Goal: Task Accomplishment & Management: Use online tool/utility

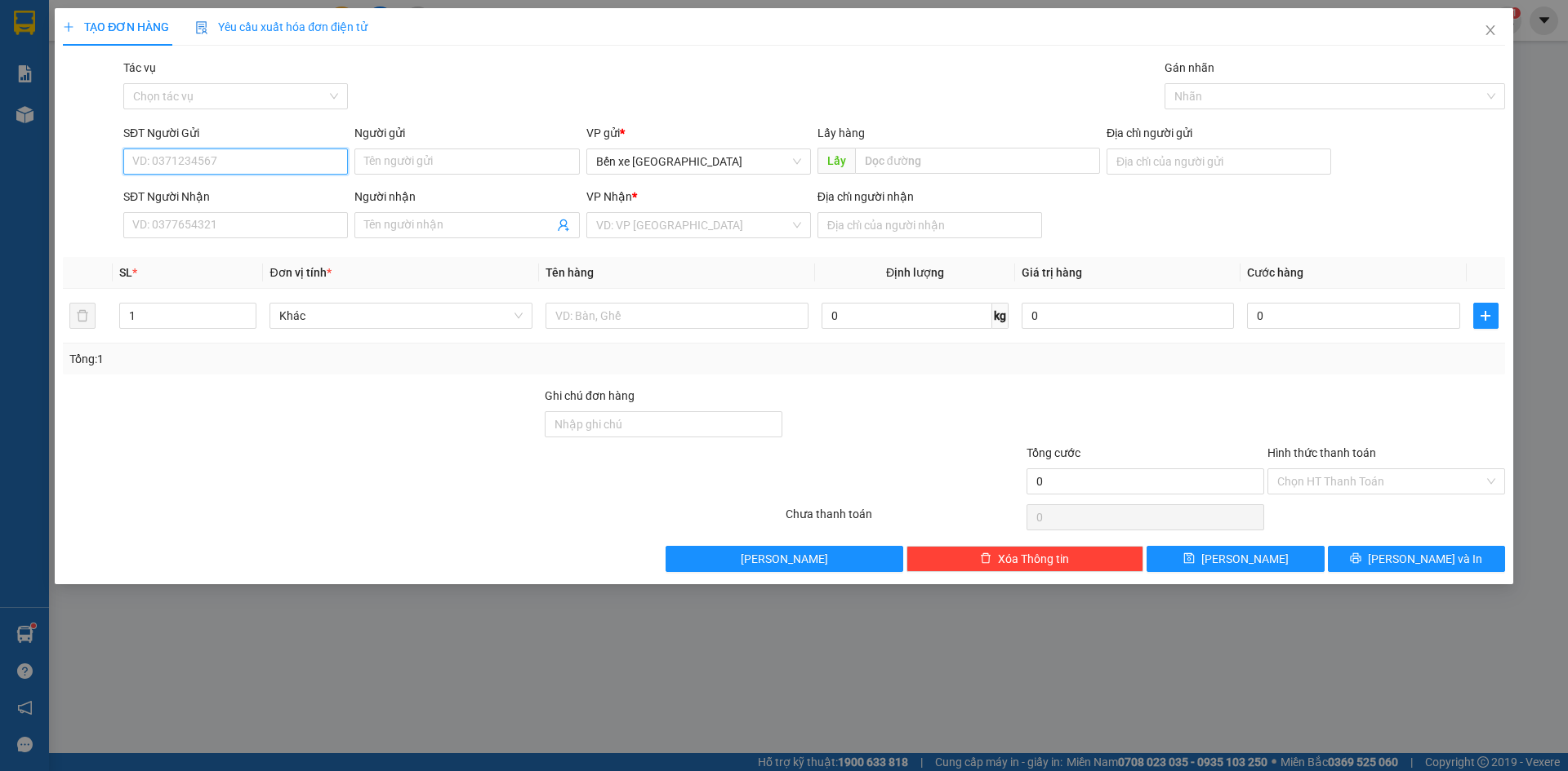
click at [287, 169] on input "SĐT Người Gửi" at bounding box center [235, 162] width 224 height 26
click at [641, 156] on span "Bến xe [GEOGRAPHIC_DATA]" at bounding box center [698, 162] width 205 height 24
type input "0329619860"
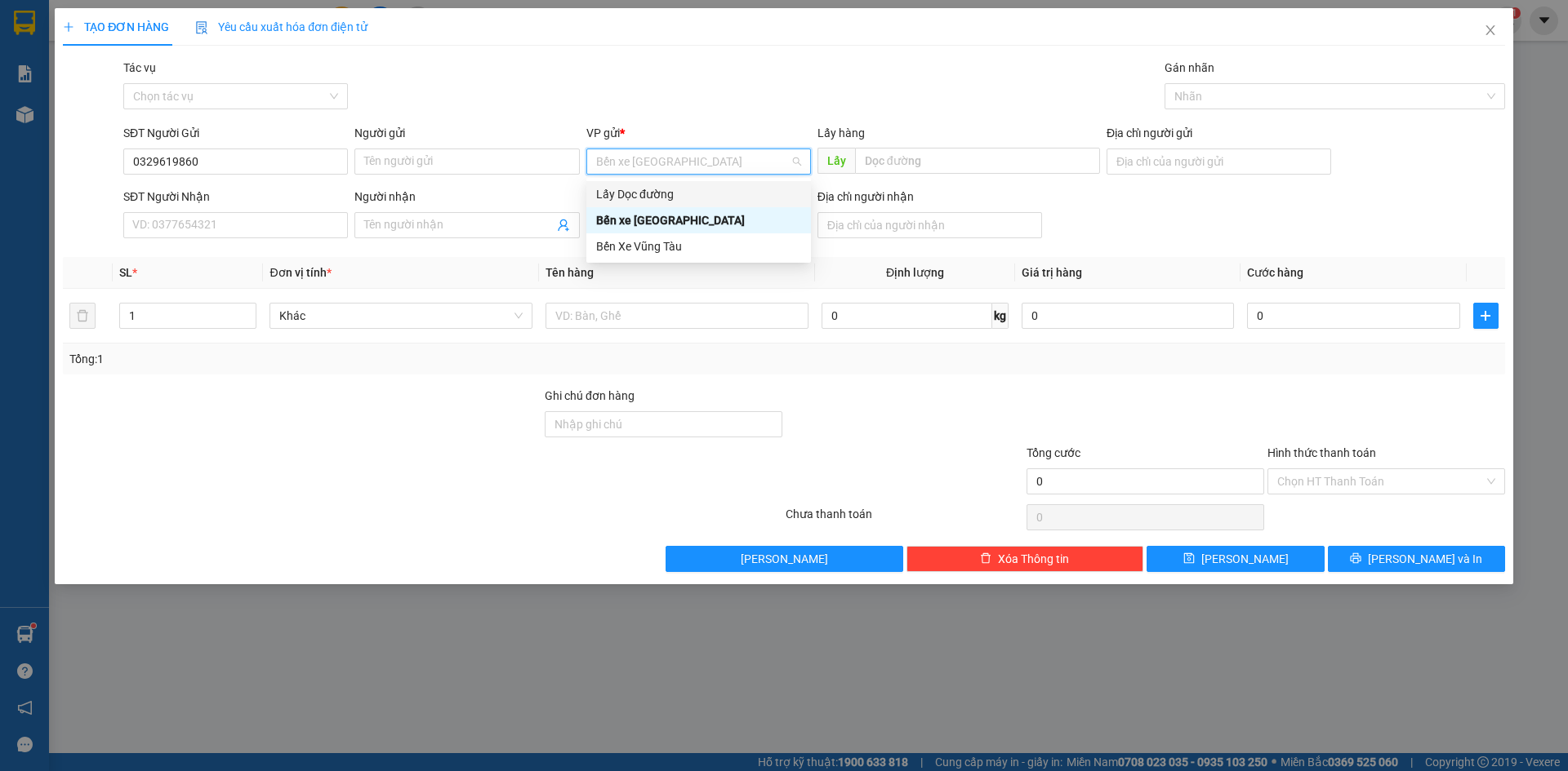
click at [680, 194] on div "Lấy Dọc đường" at bounding box center [698, 194] width 205 height 18
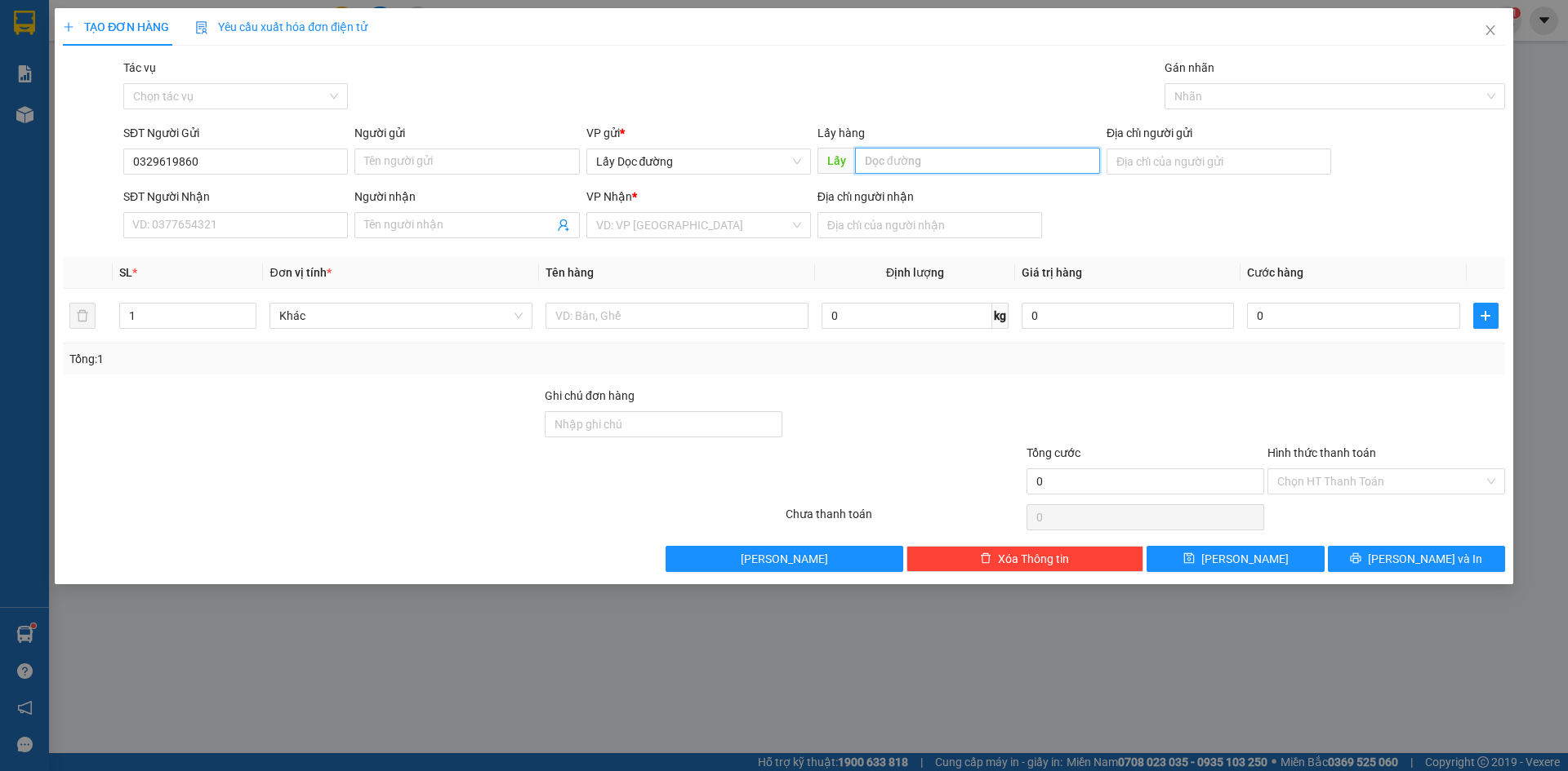
click at [943, 152] on input "text" at bounding box center [977, 161] width 245 height 26
type input "phù mỹ"
click at [748, 237] on input "search" at bounding box center [693, 225] width 194 height 24
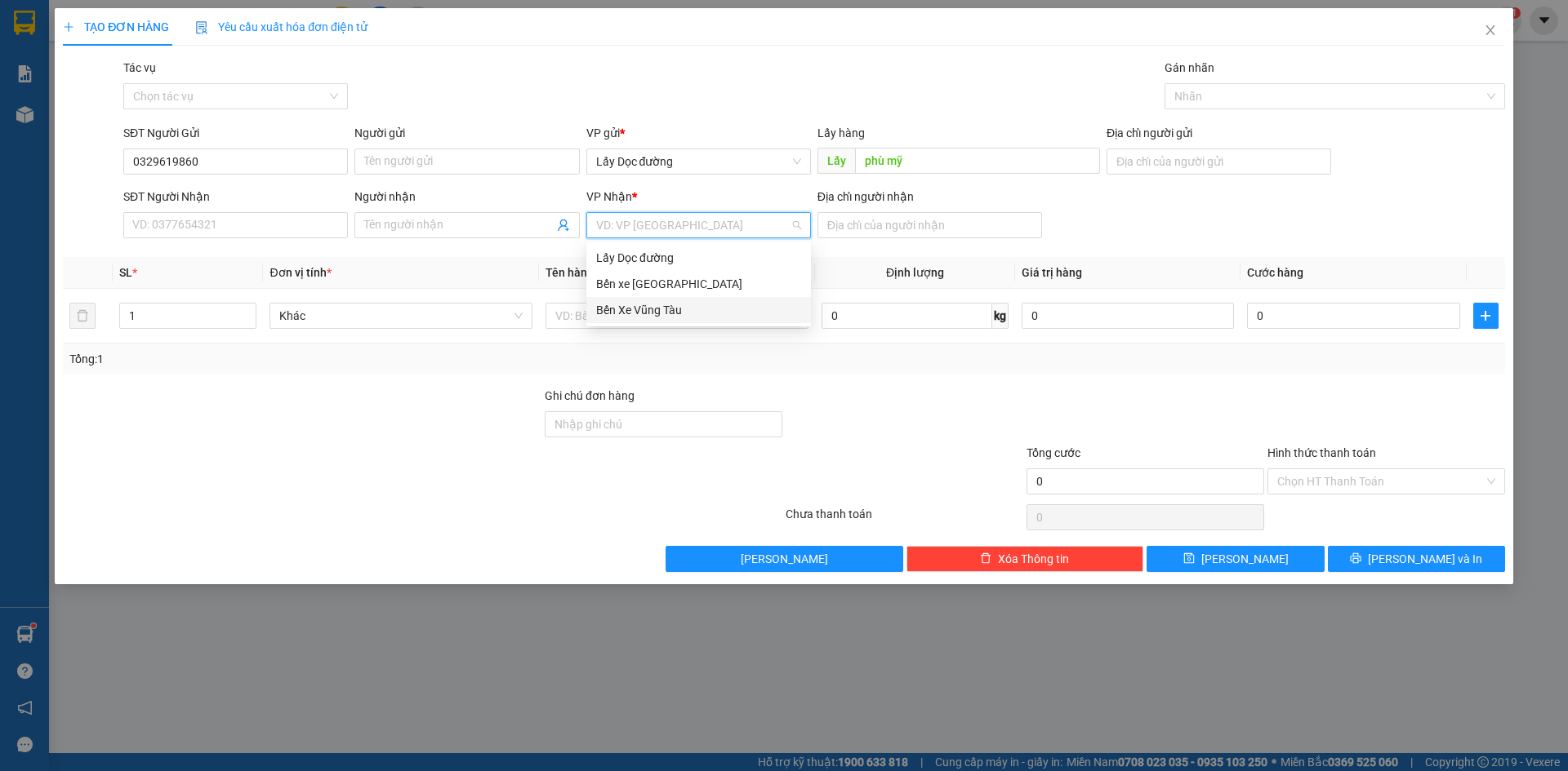
click at [704, 322] on div "Bến Xe Vũng Tàu" at bounding box center [698, 310] width 224 height 26
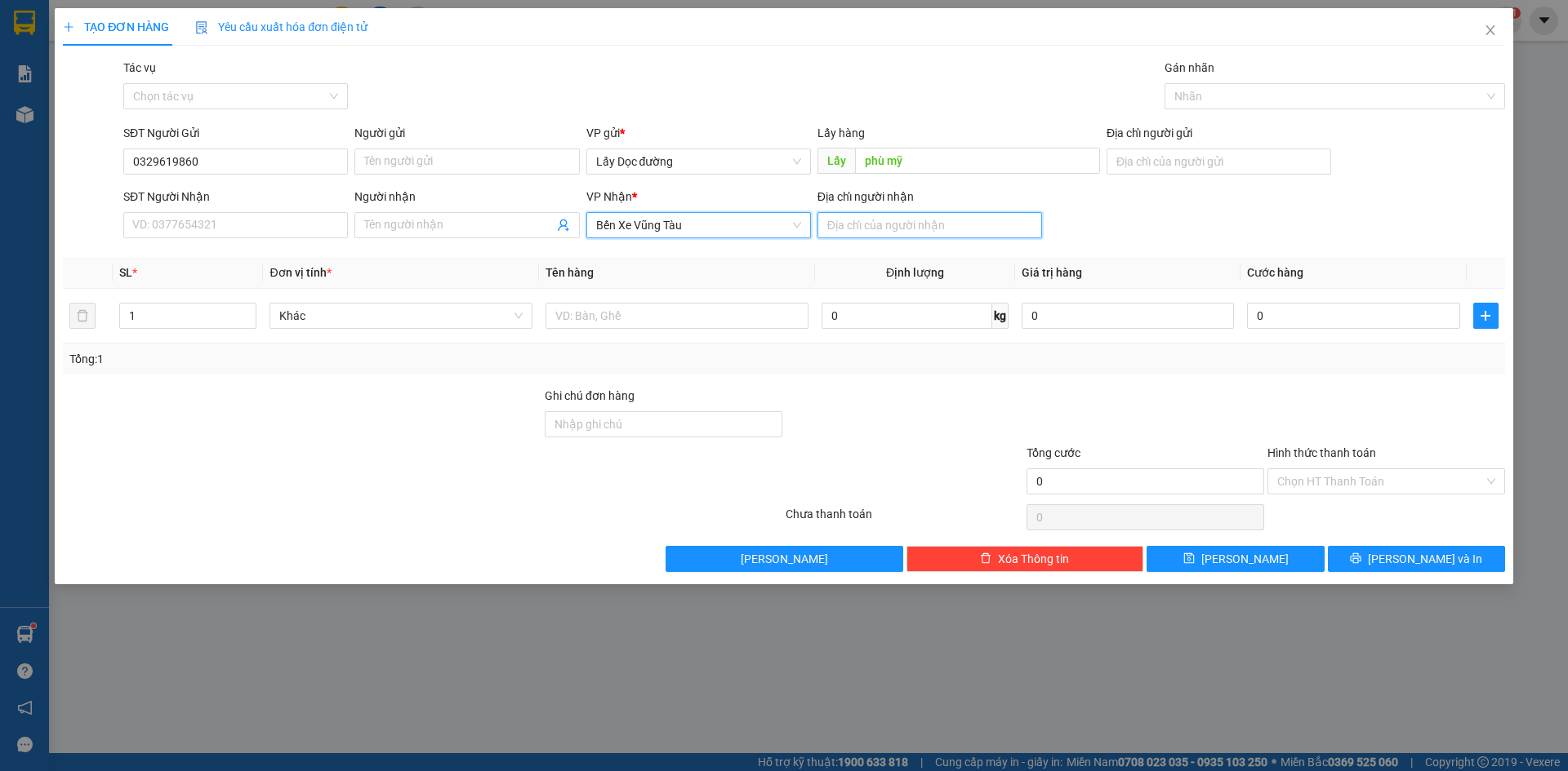
click at [857, 229] on input "Địa chỉ người nhận" at bounding box center [929, 225] width 224 height 26
type input "vũng tàu"
click at [1198, 565] on button "[PERSON_NAME]" at bounding box center [1234, 559] width 177 height 26
click at [1497, 24] on span "Close" at bounding box center [1490, 31] width 45 height 45
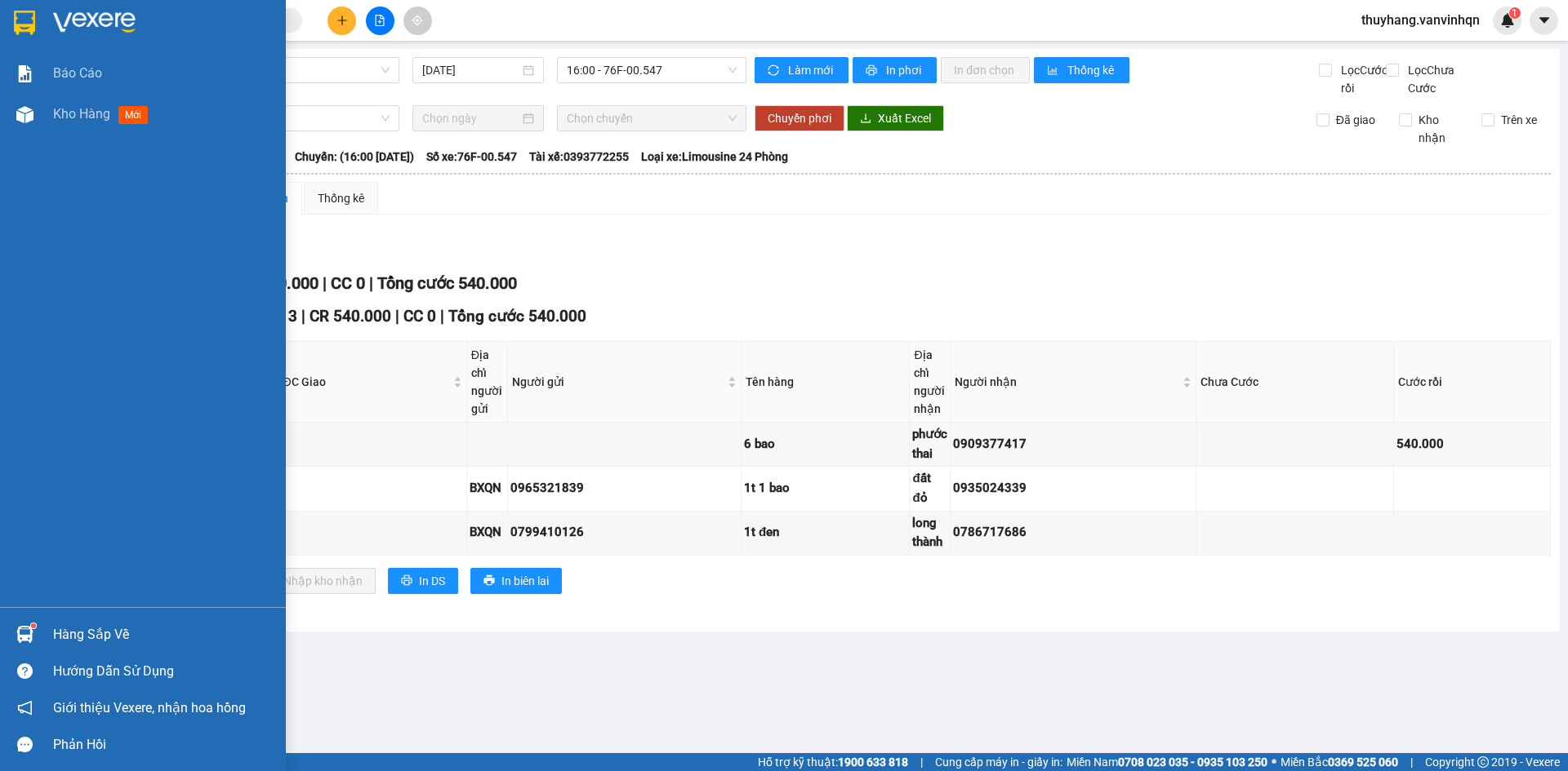
click at [6, 134] on div "Báo cáo Kho hàng mới" at bounding box center [142, 330] width 286 height 554
click at [22, 115] on img at bounding box center [25, 115] width 17 height 17
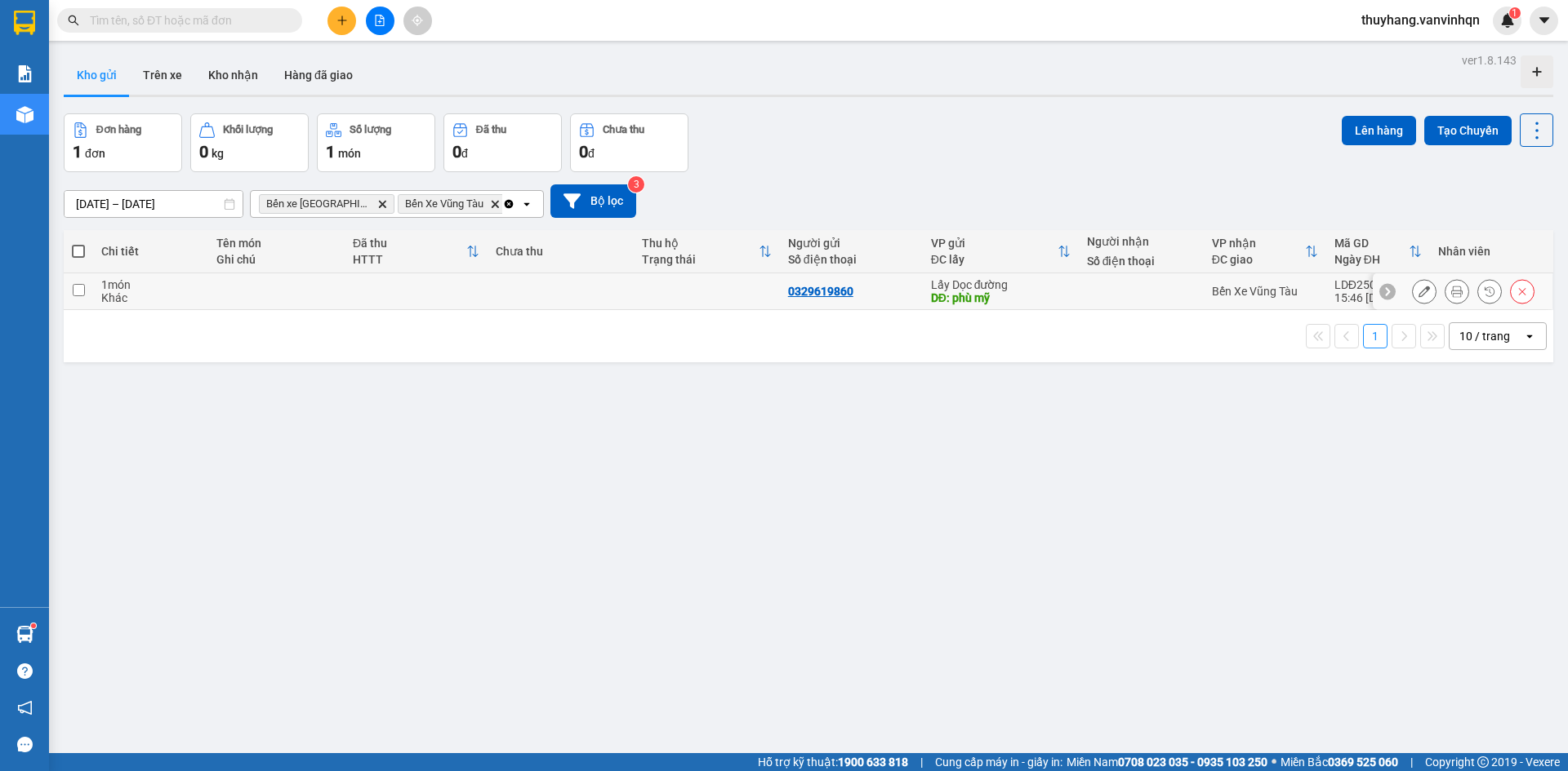
click at [516, 303] on td at bounding box center [560, 292] width 146 height 37
checkbox input "true"
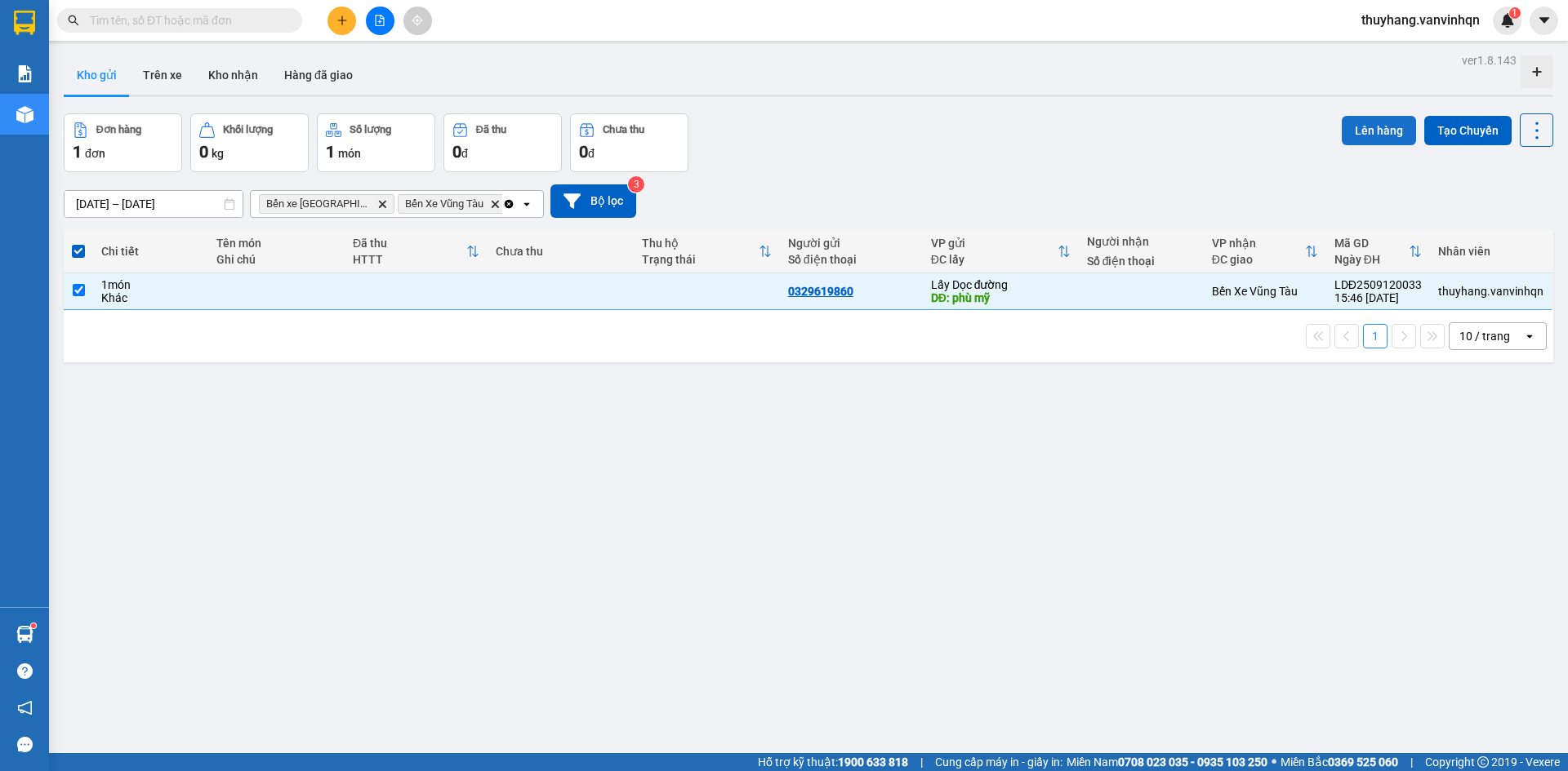
click at [1347, 134] on button "Lên hàng" at bounding box center [1378, 131] width 74 height 30
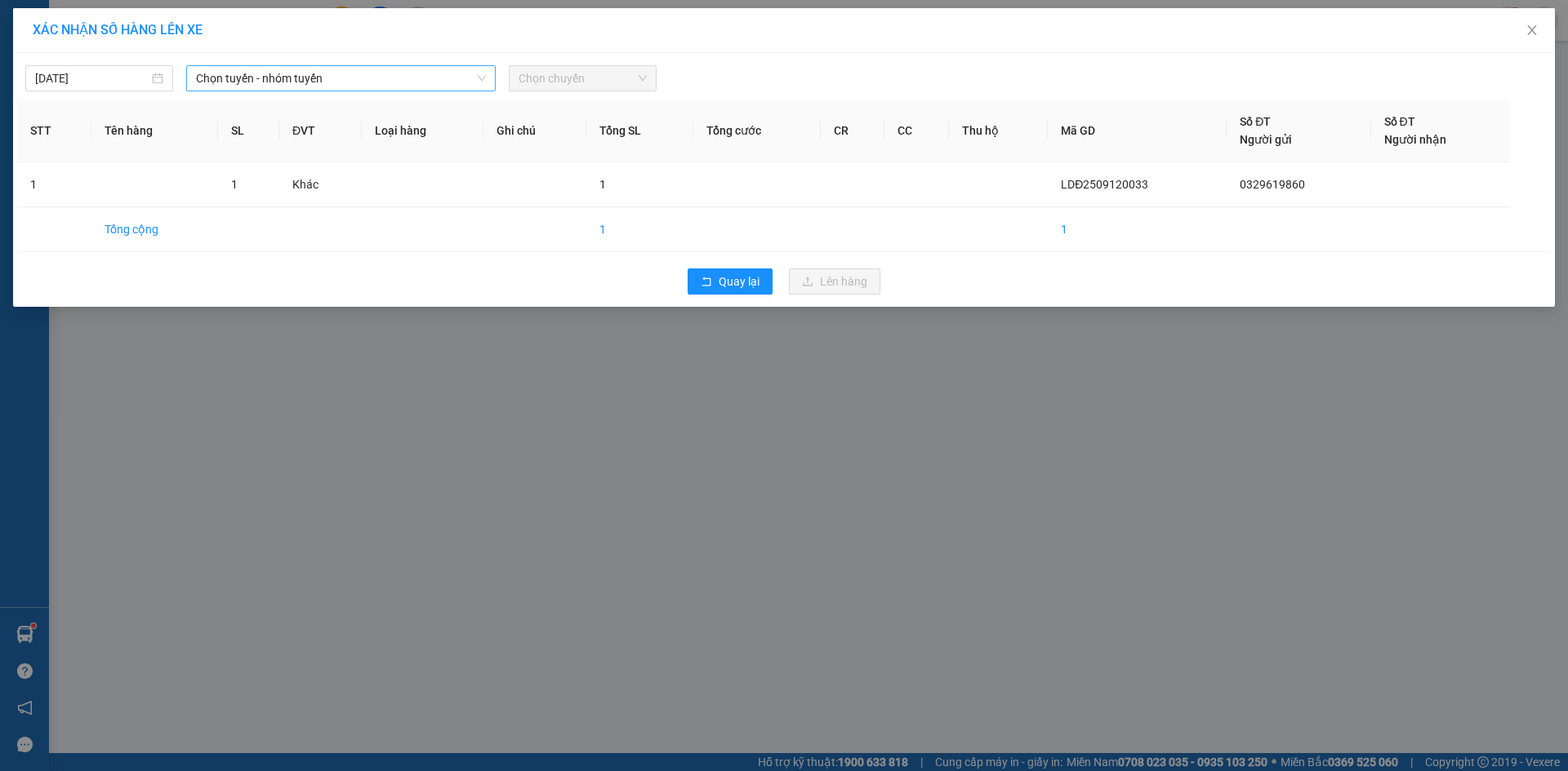
click at [380, 71] on span "Chọn tuyến - nhóm tuyến" at bounding box center [341, 79] width 290 height 24
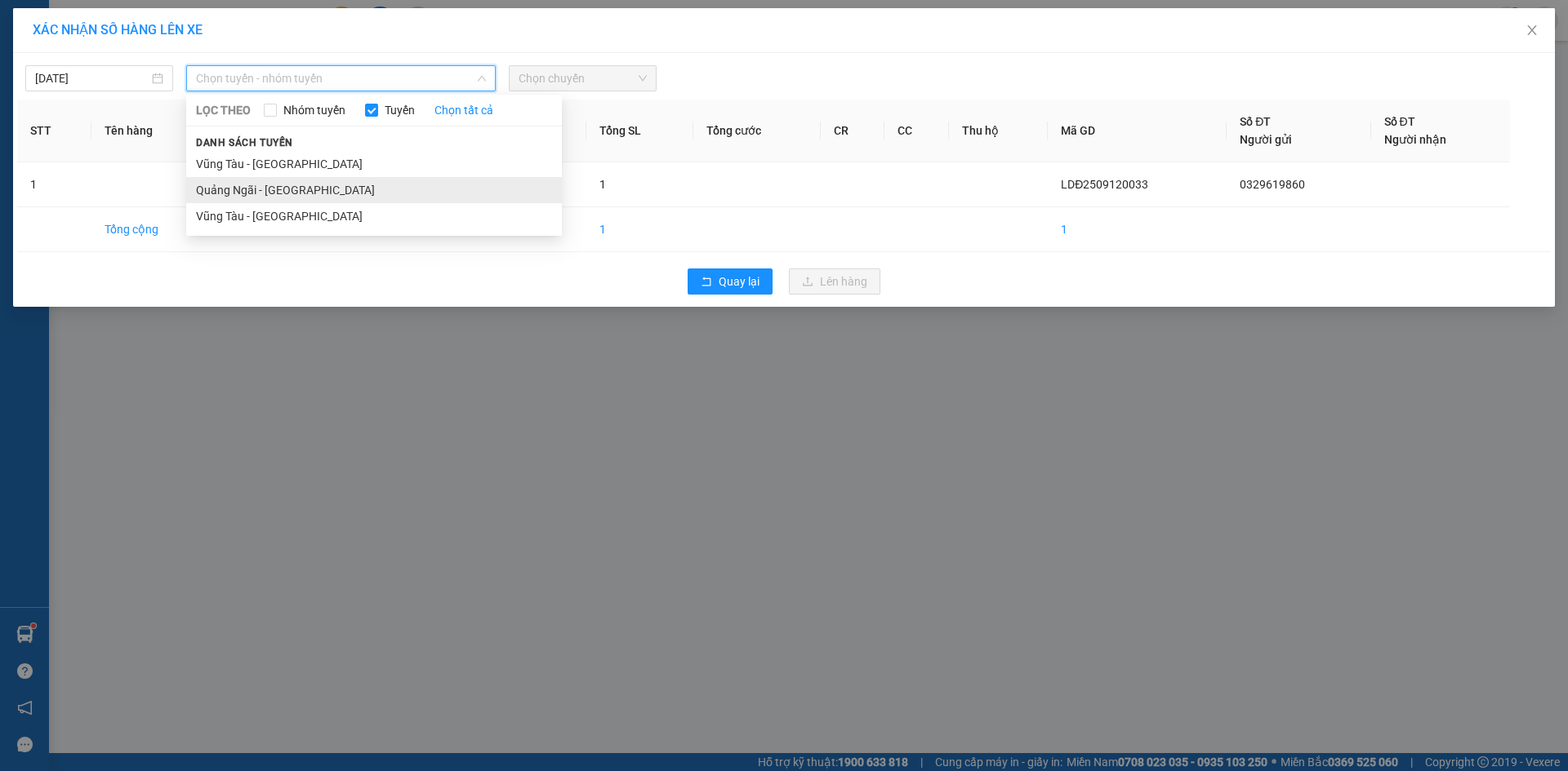
click at [359, 185] on li "Quảng Ngãi - [GEOGRAPHIC_DATA]" at bounding box center [374, 190] width 376 height 26
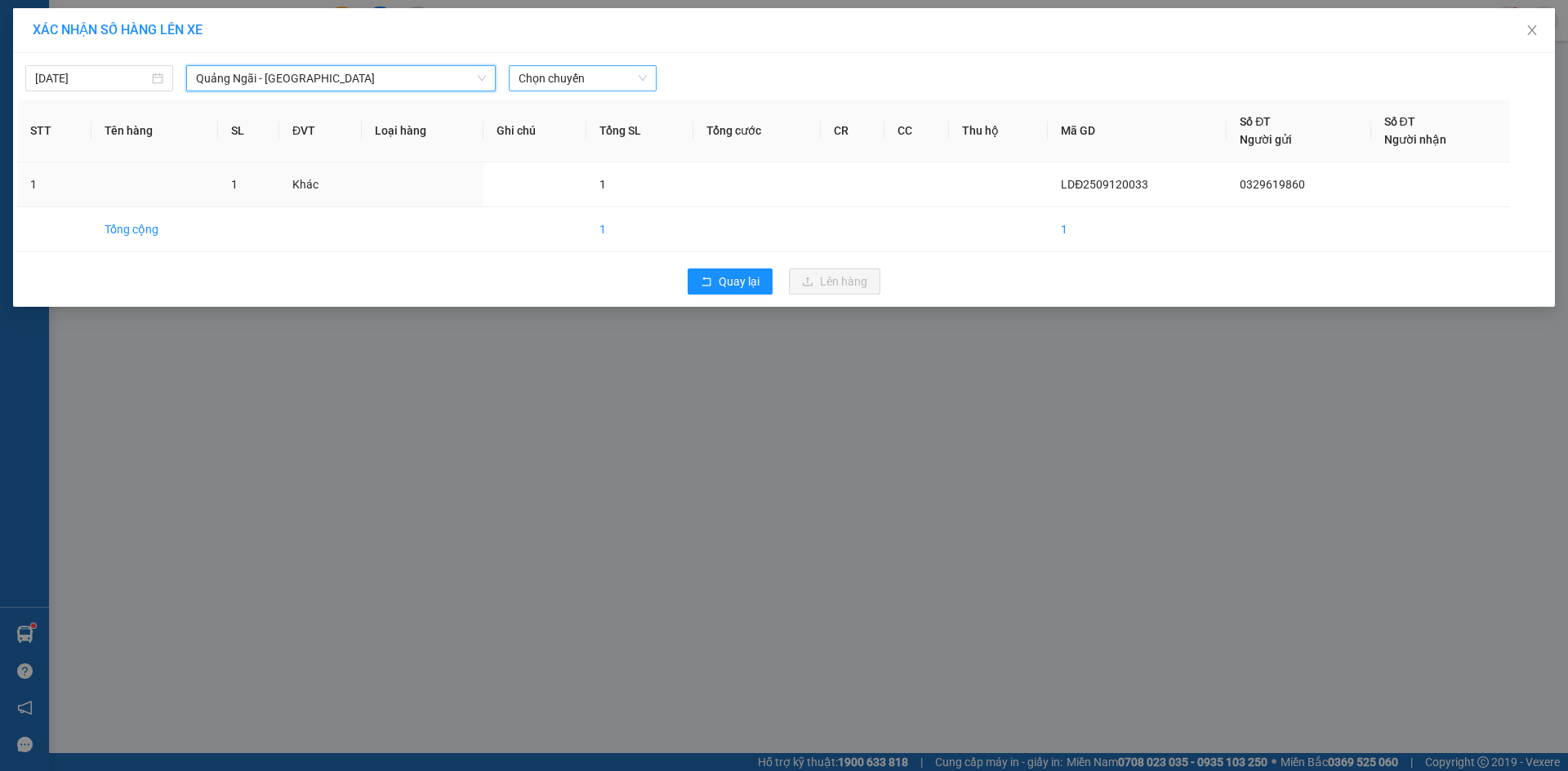
click at [583, 83] on span "Chọn chuyến" at bounding box center [583, 79] width 128 height 24
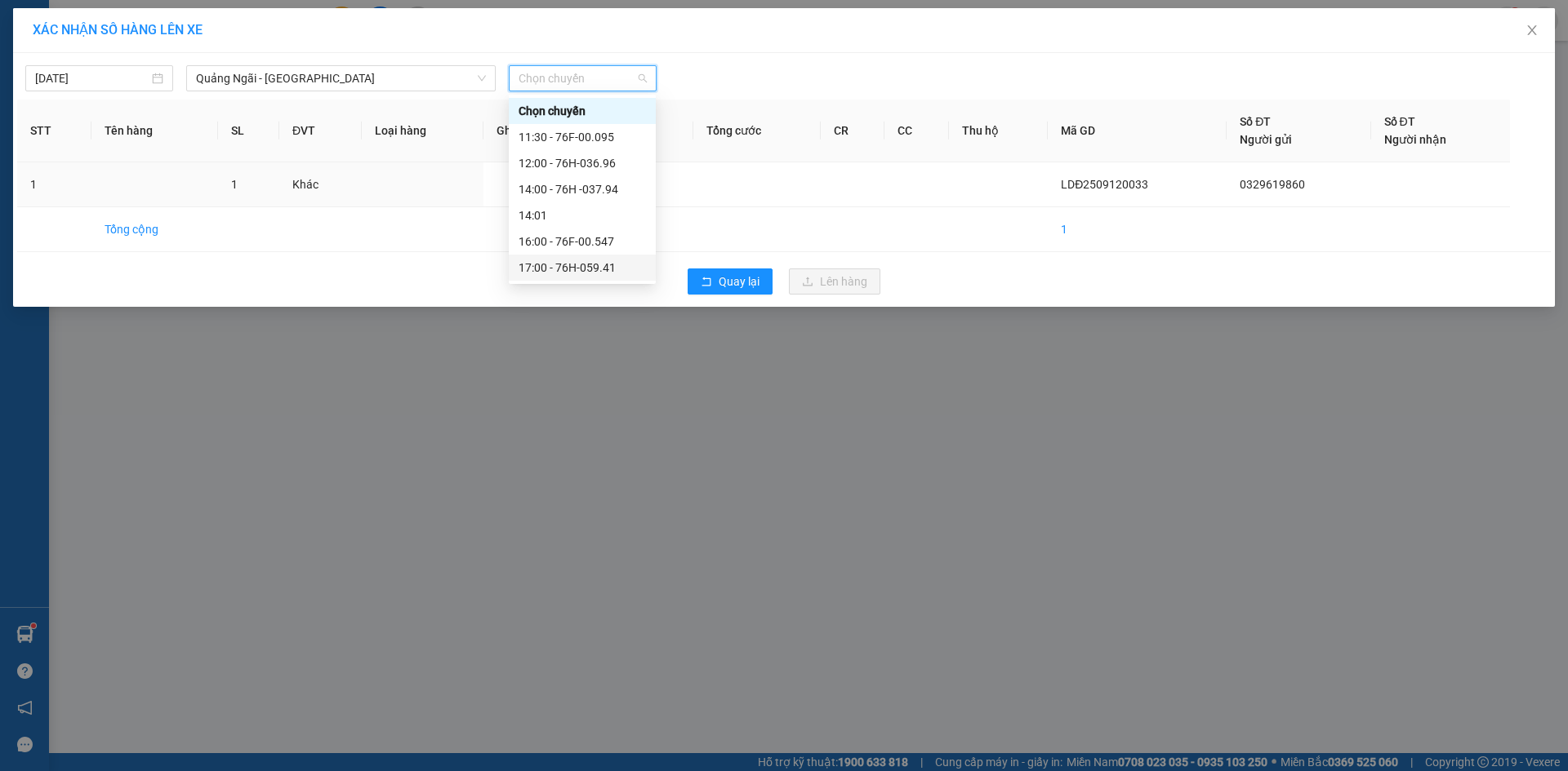
click at [633, 272] on div "17:00 - 76H-059.41" at bounding box center [583, 267] width 128 height 18
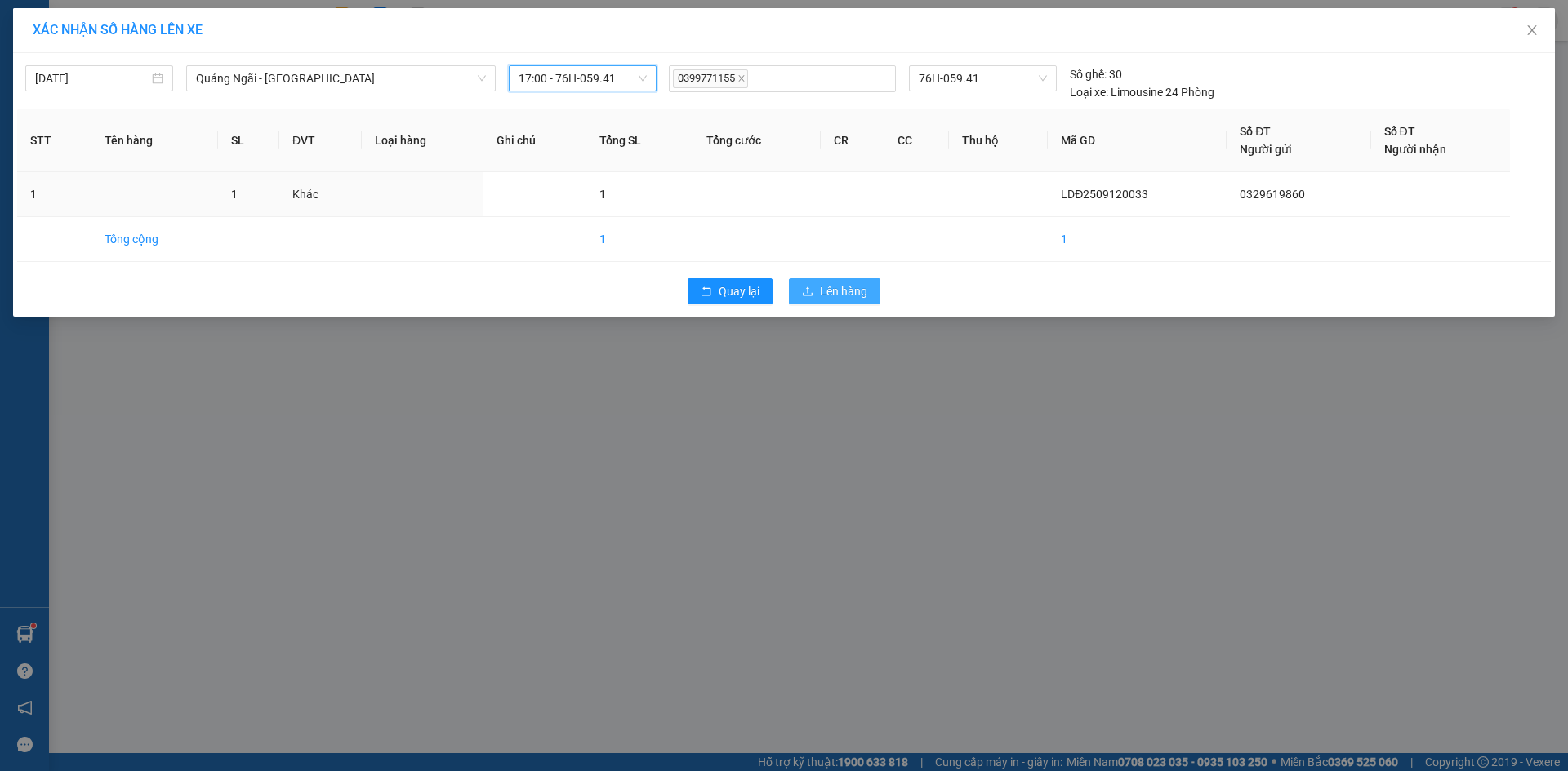
click at [808, 293] on icon "upload" at bounding box center [807, 291] width 10 height 9
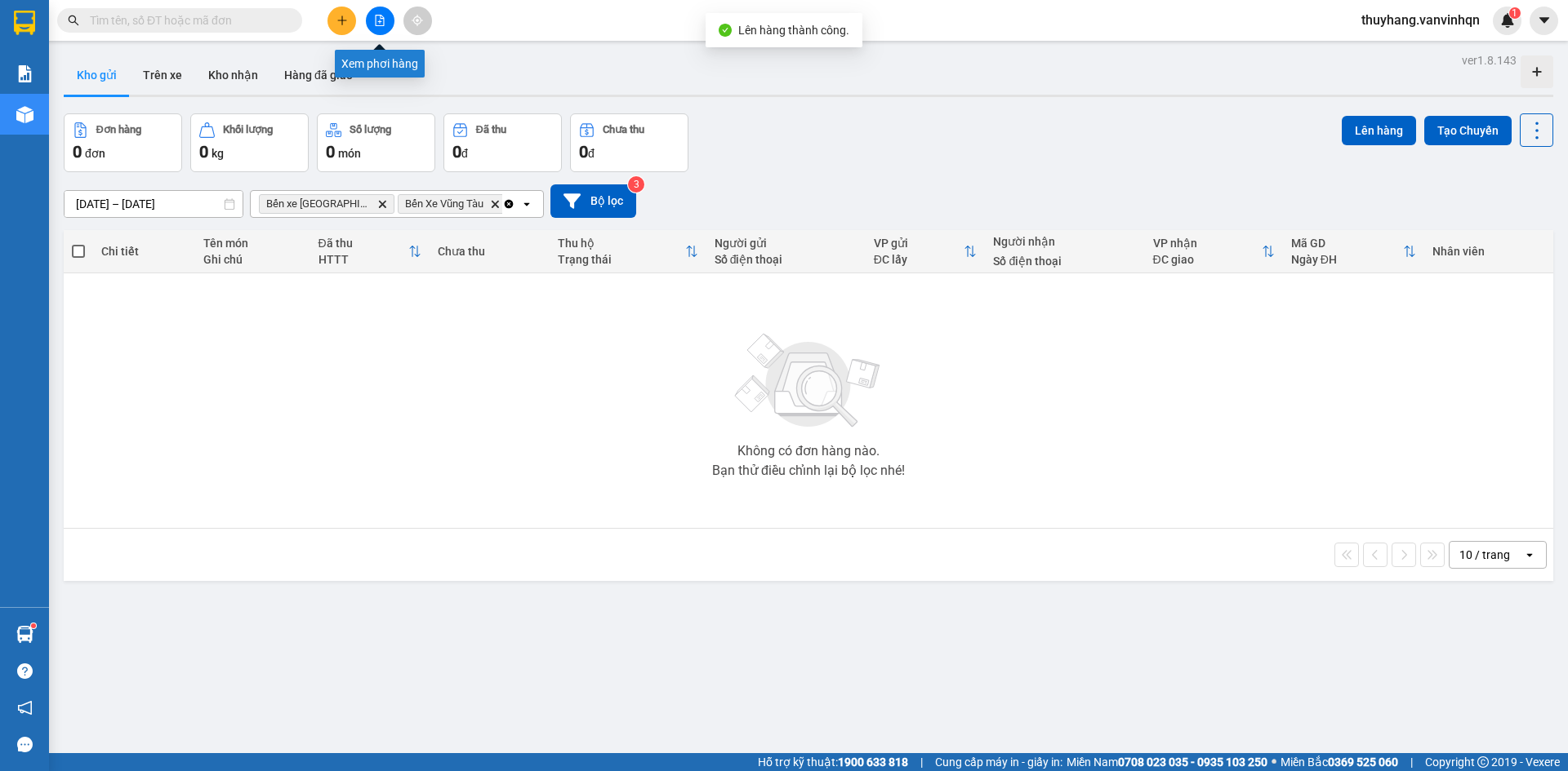
click at [376, 17] on icon "file-add" at bounding box center [380, 20] width 9 height 11
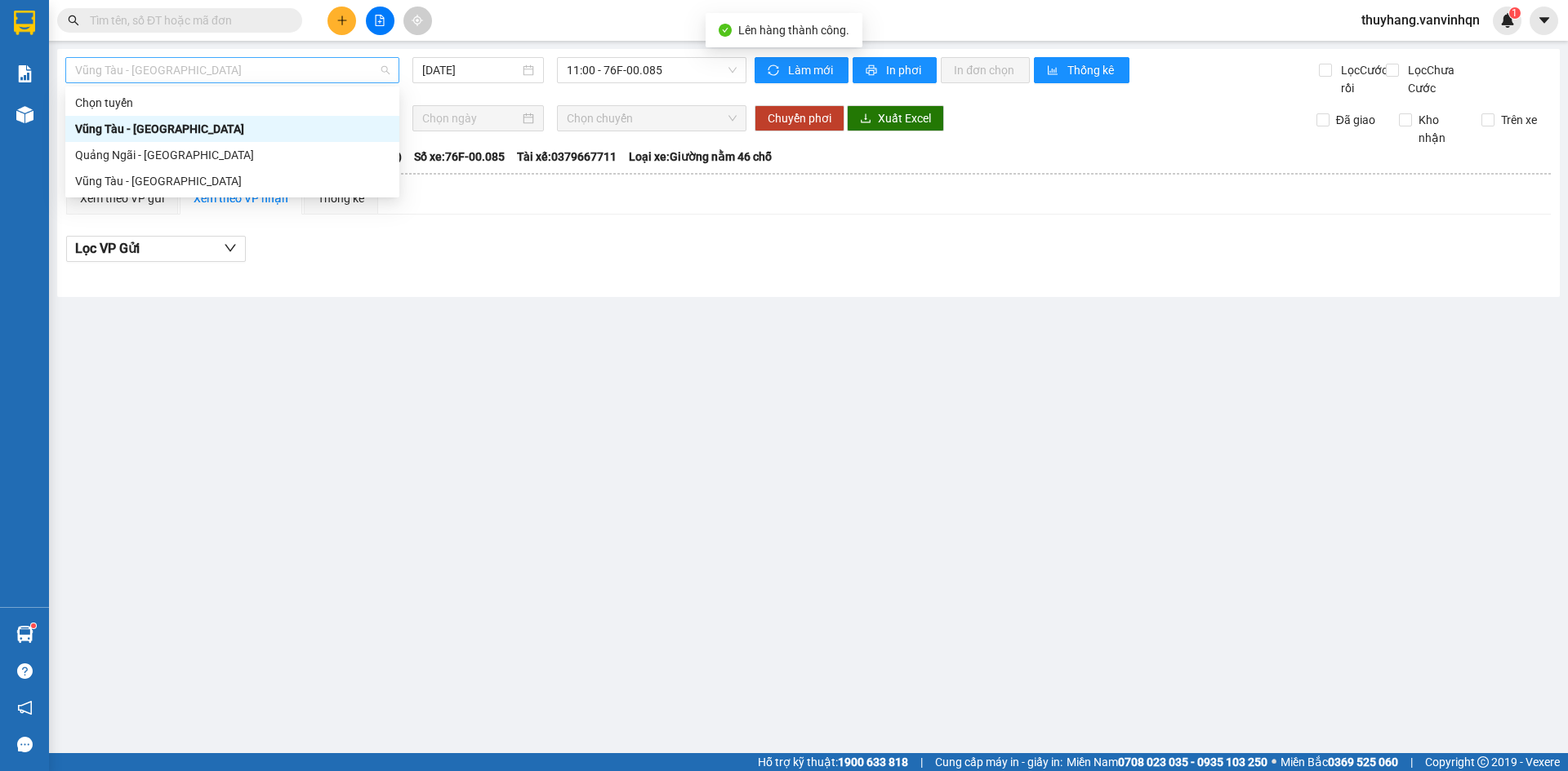
click at [249, 77] on span "Vũng Tàu - [GEOGRAPHIC_DATA]" at bounding box center [232, 70] width 314 height 24
click at [227, 163] on div "Quảng Ngãi - [GEOGRAPHIC_DATA]" at bounding box center [232, 155] width 314 height 18
type input "[DATE]"
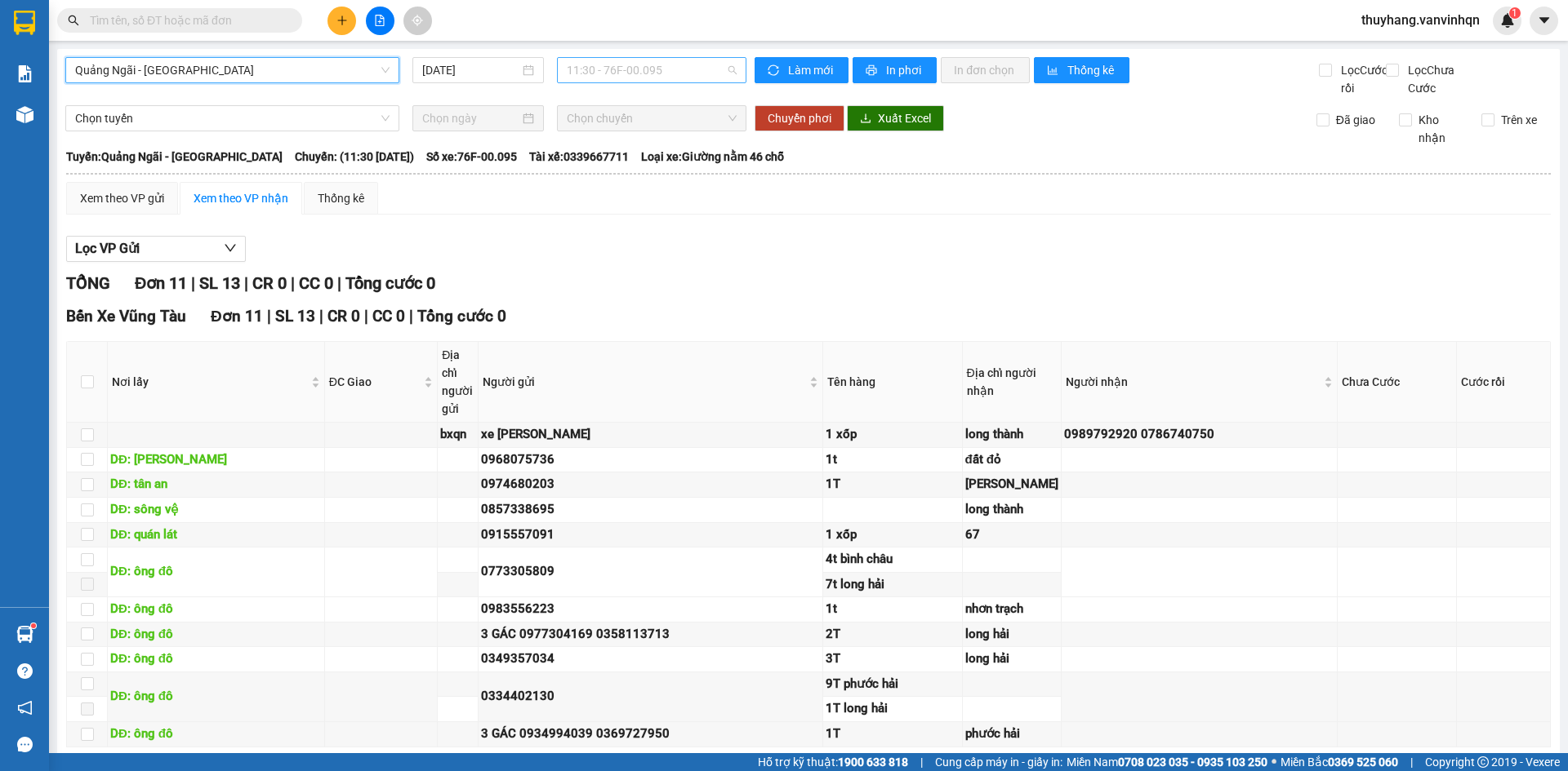
click at [617, 69] on span "11:30 - 76F-00.095" at bounding box center [652, 70] width 169 height 24
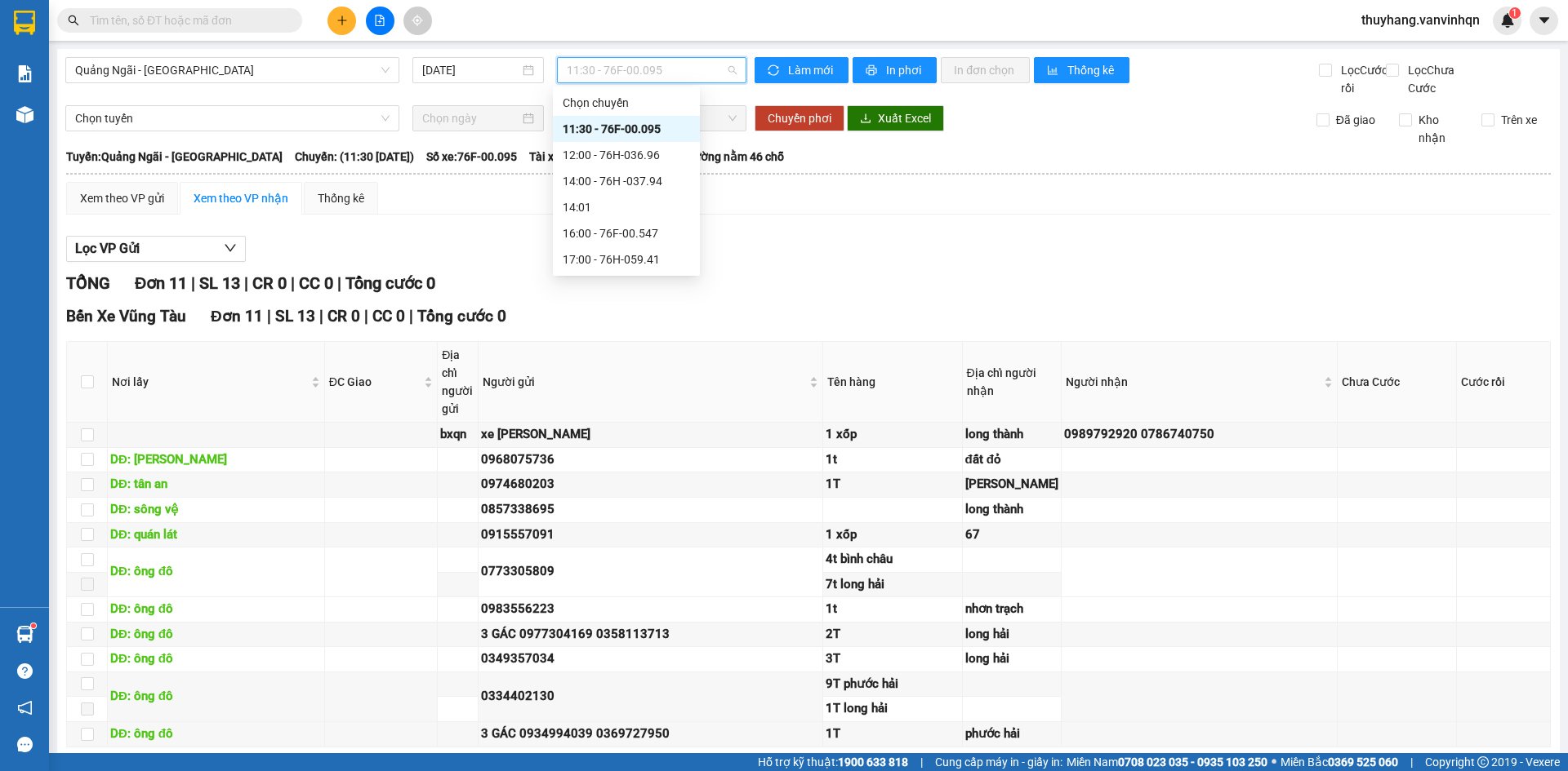
click at [482, 242] on div "Xem theo VP gửi Xem theo VP nhận Thống kê Lọc VP Gửi TỔNG Đơn 11 | SL 13 | CR …" at bounding box center [809, 493] width 1485 height 624
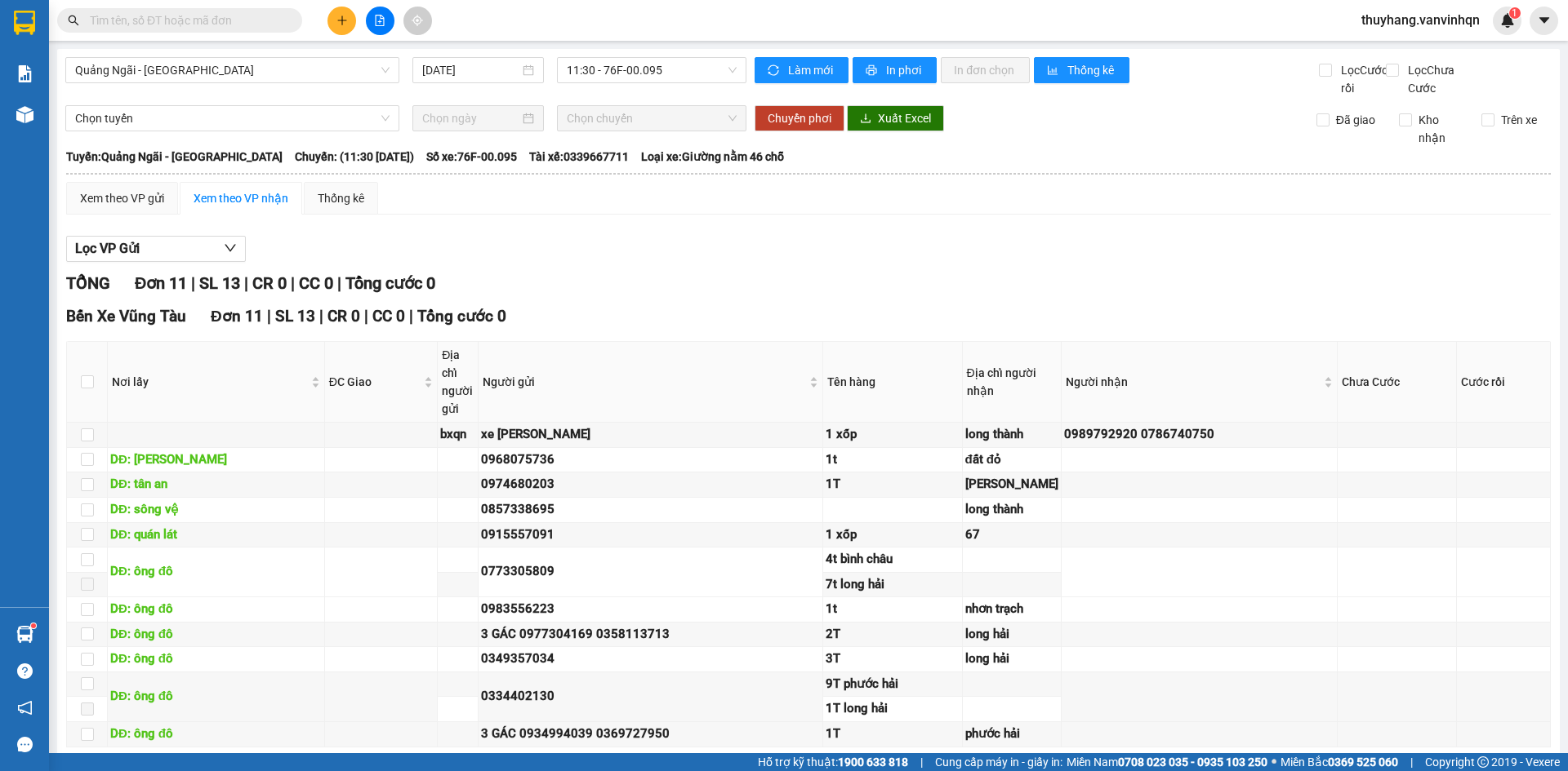
click at [482, 242] on div "Xem theo VP gửi Xem theo VP nhận Thống kê Lọc VP Gửi TỔNG Đơn 11 | SL 13 | CR …" at bounding box center [809, 493] width 1485 height 624
click at [577, 286] on div "Lọc VP Gửi TỔNG Đơn 11 | SL 13 | CR 0 | CC 0 | Tổng cước 0 Bến Xe Vũng Tàu Đơn…" at bounding box center [809, 517] width 1485 height 579
click at [739, 248] on div "Lọc VP Gửi TỔNG Đơn 11 | SL 13 | CR 0 | CC 0 | Tổng cước 0 Bến Xe Vũng Tàu Đơn…" at bounding box center [809, 517] width 1485 height 579
click at [258, 17] on input "text" at bounding box center [186, 20] width 193 height 18
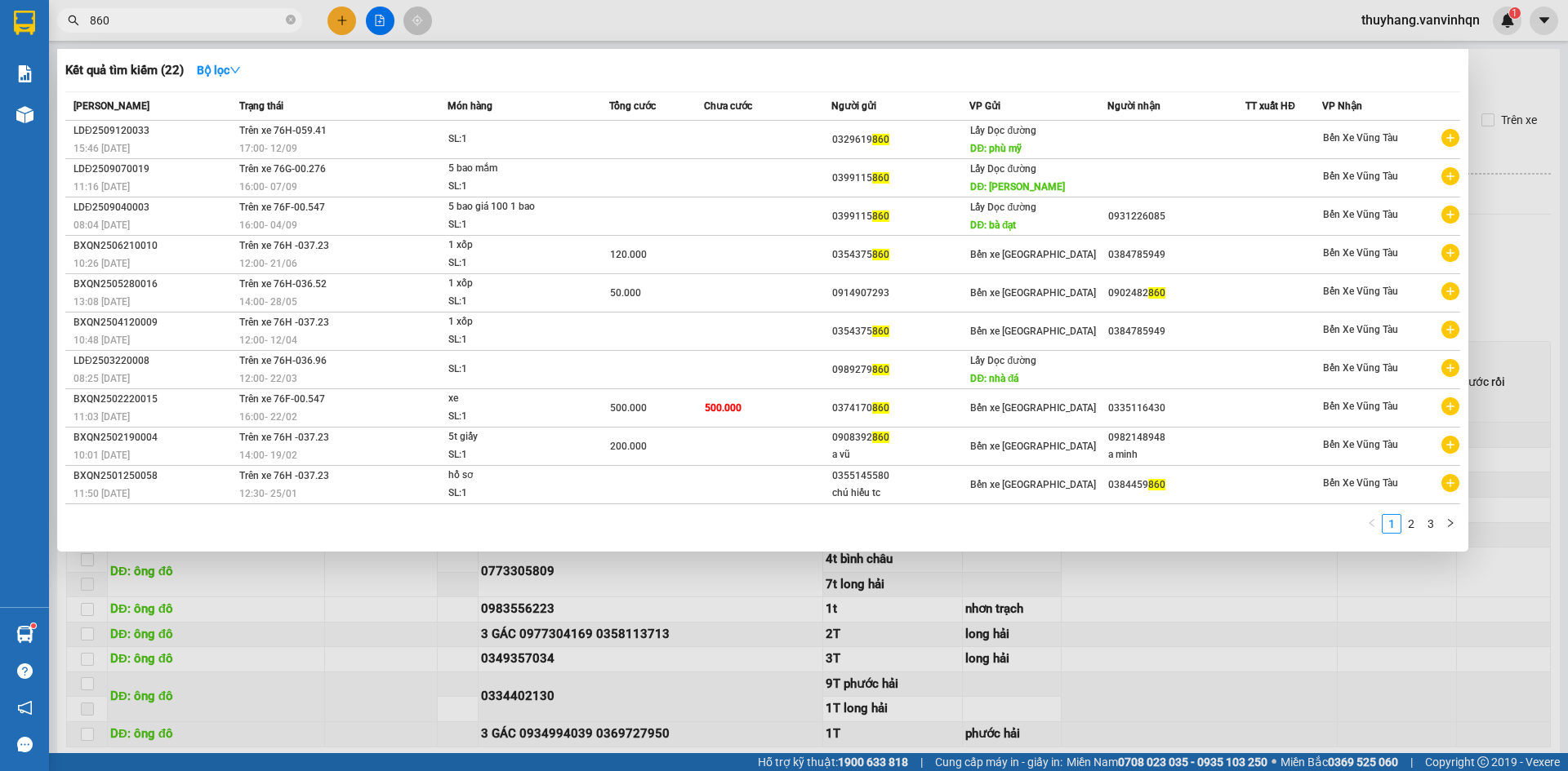
type input "860"
click at [404, 147] on div "17:00 [DATE]" at bounding box center [342, 148] width 207 height 18
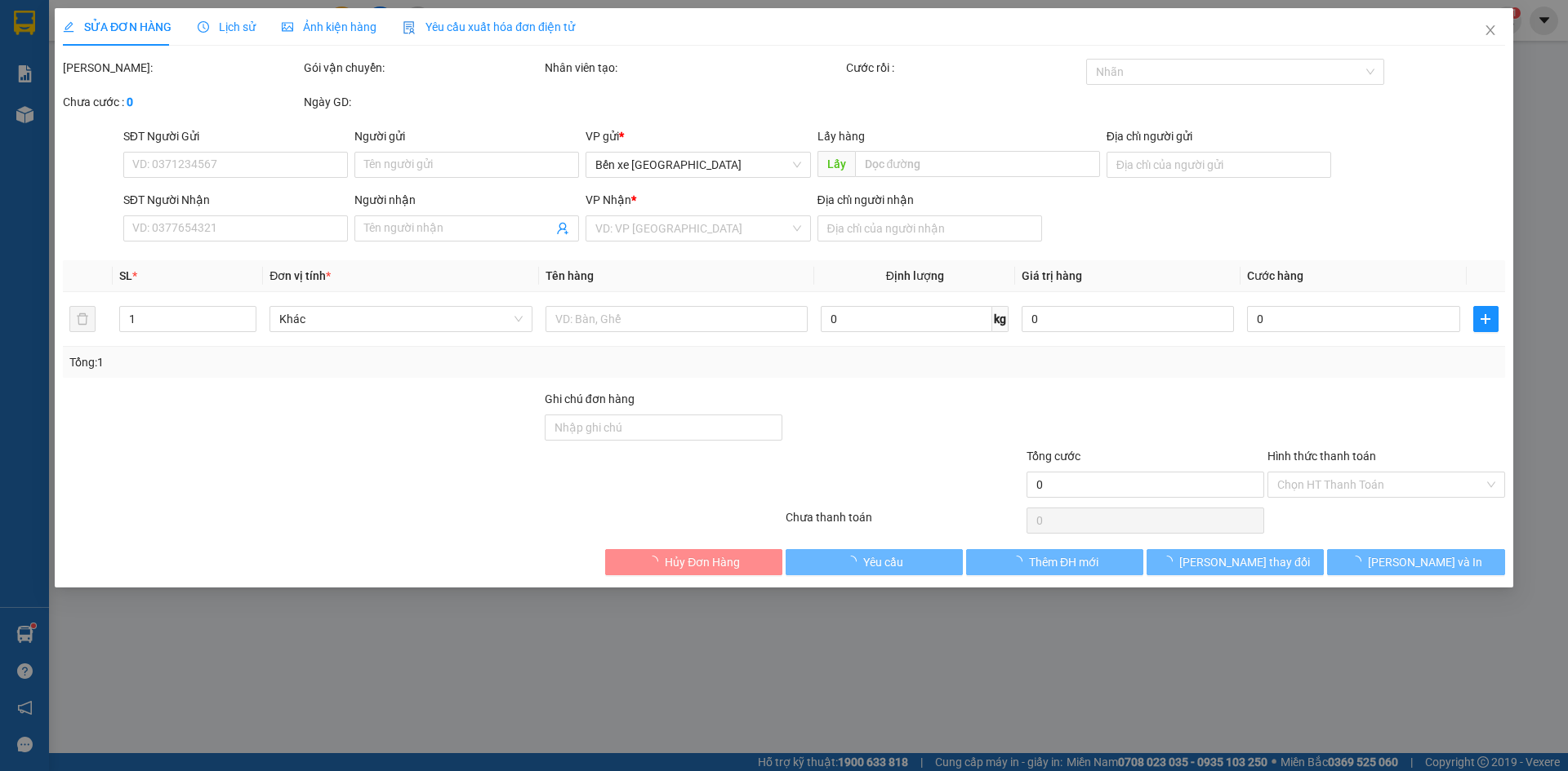
type input "0329619860"
type input "phù mỹ"
type input "vũng tàu"
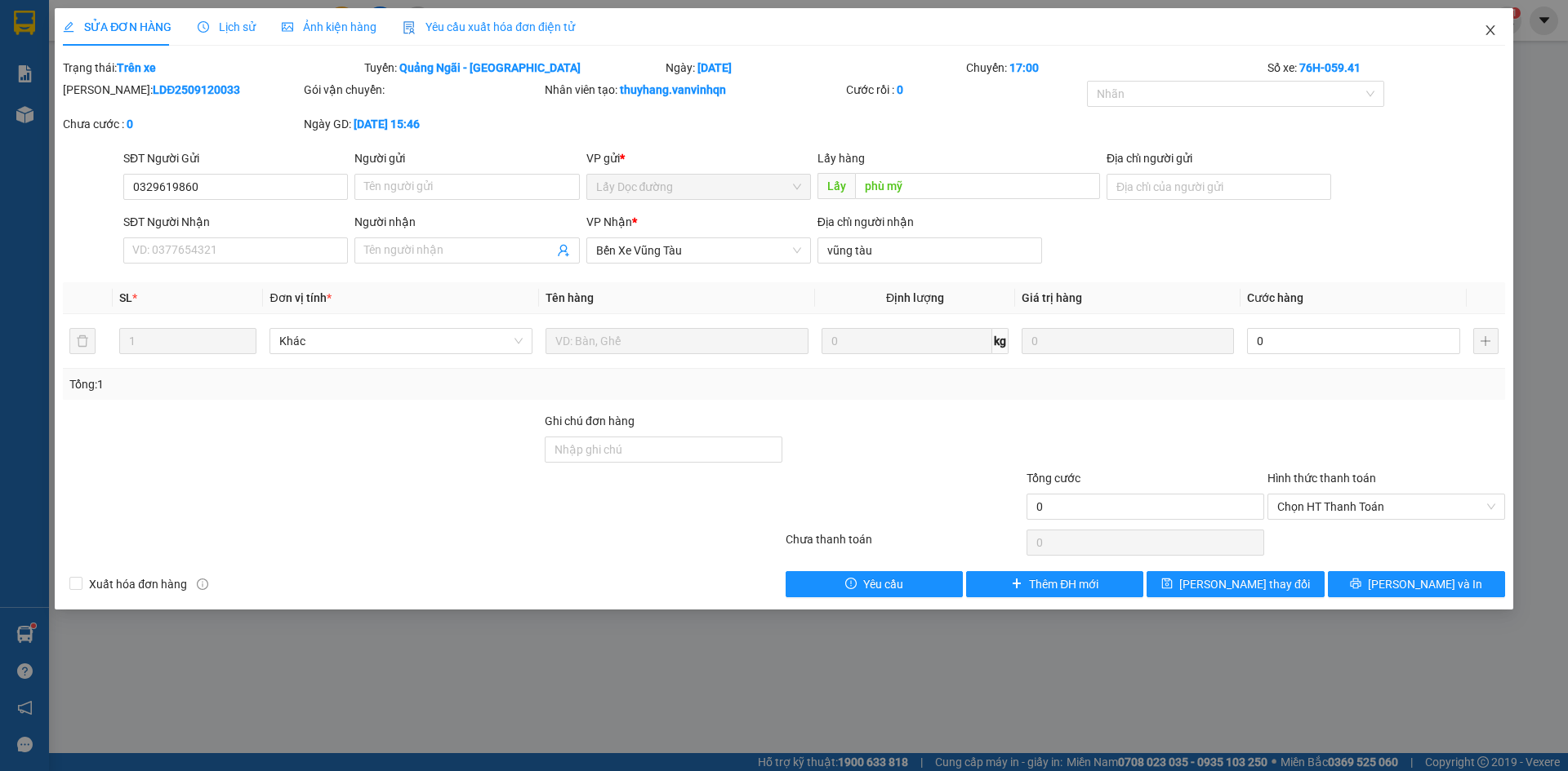
click at [1490, 27] on icon "close" at bounding box center [1490, 30] width 13 height 13
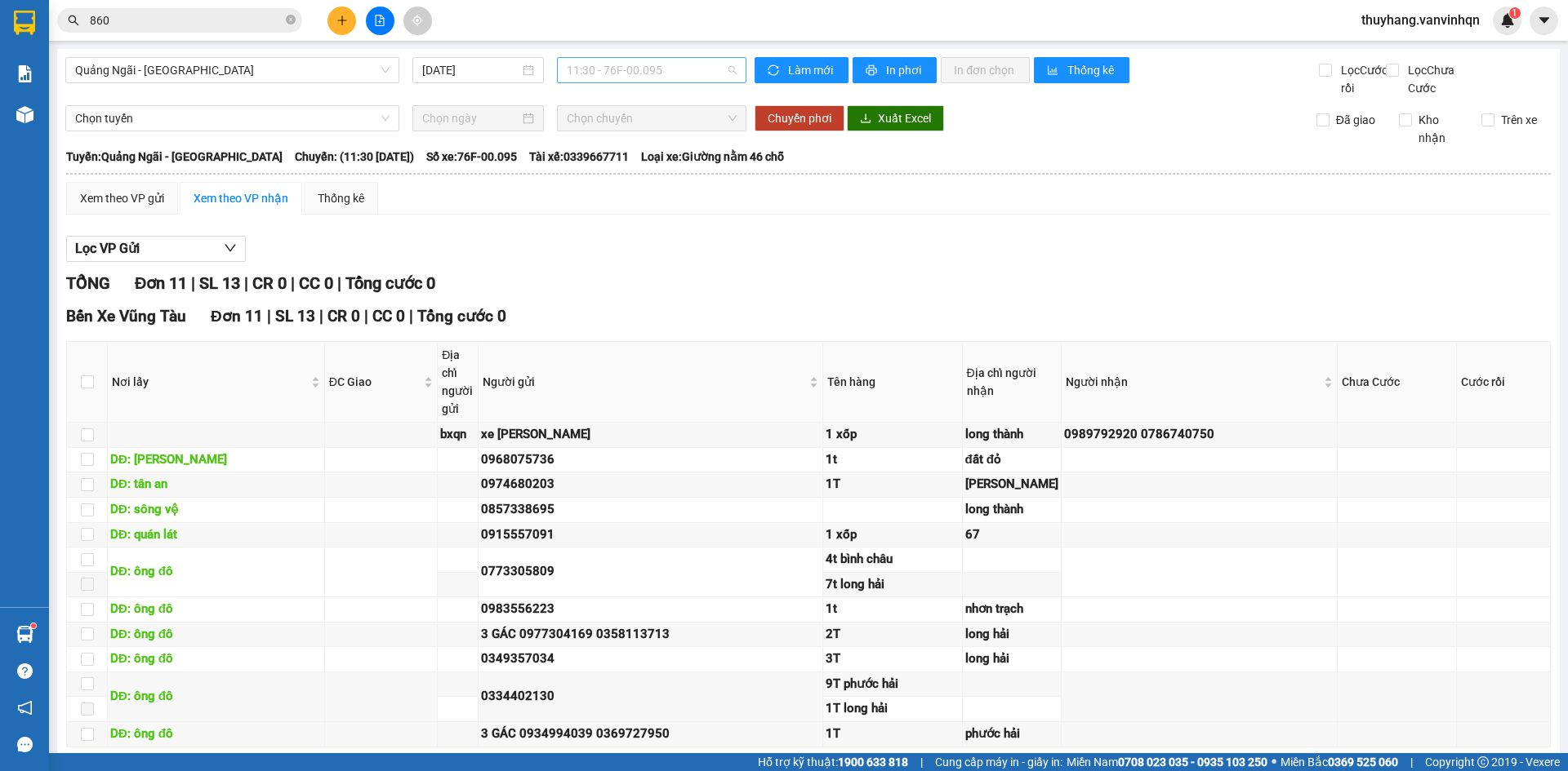
click at [637, 69] on span "11:30 - 76F-00.095" at bounding box center [652, 70] width 169 height 24
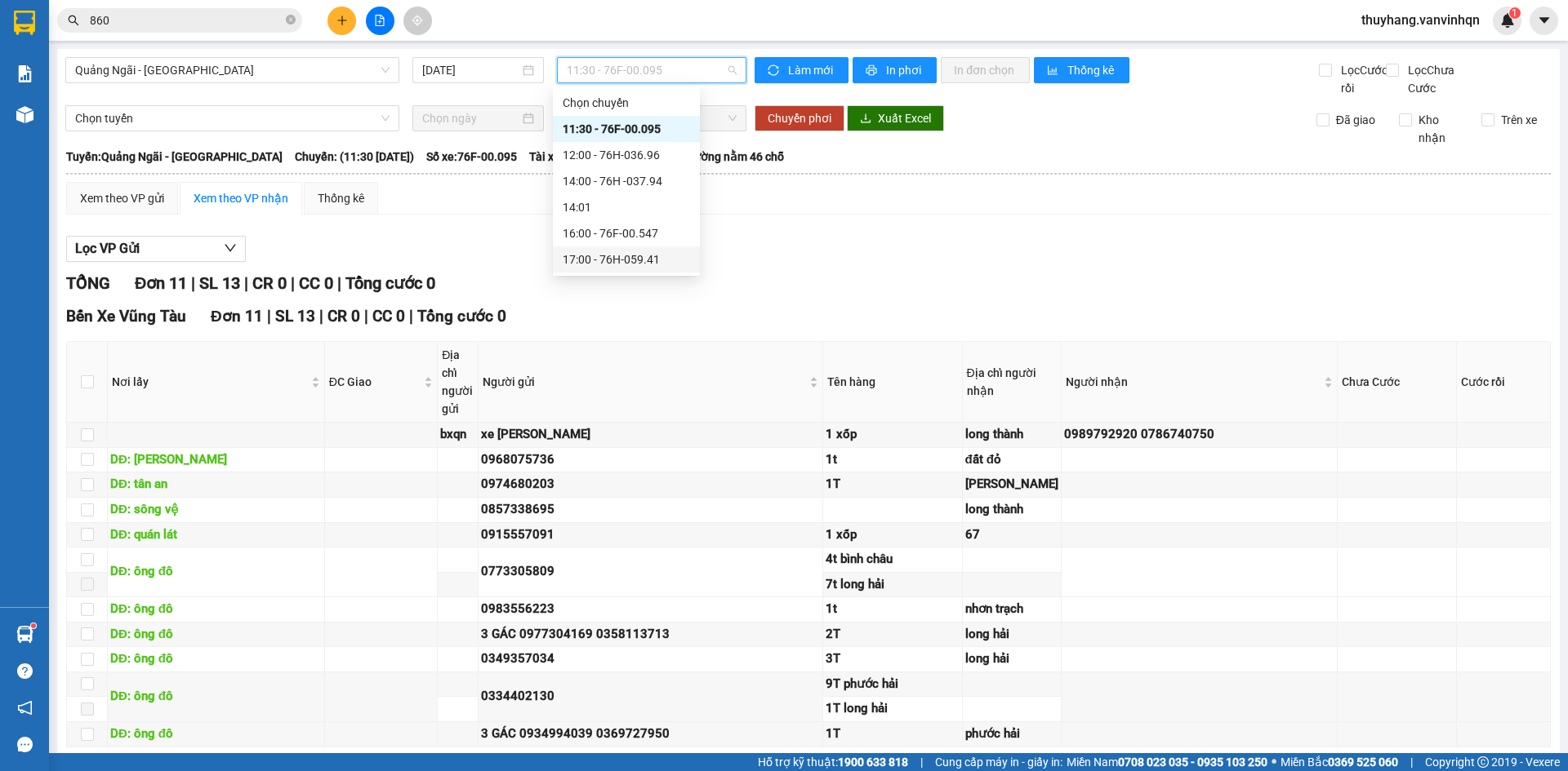
click at [674, 258] on div "17:00 - 76H-059.41" at bounding box center [626, 259] width 128 height 18
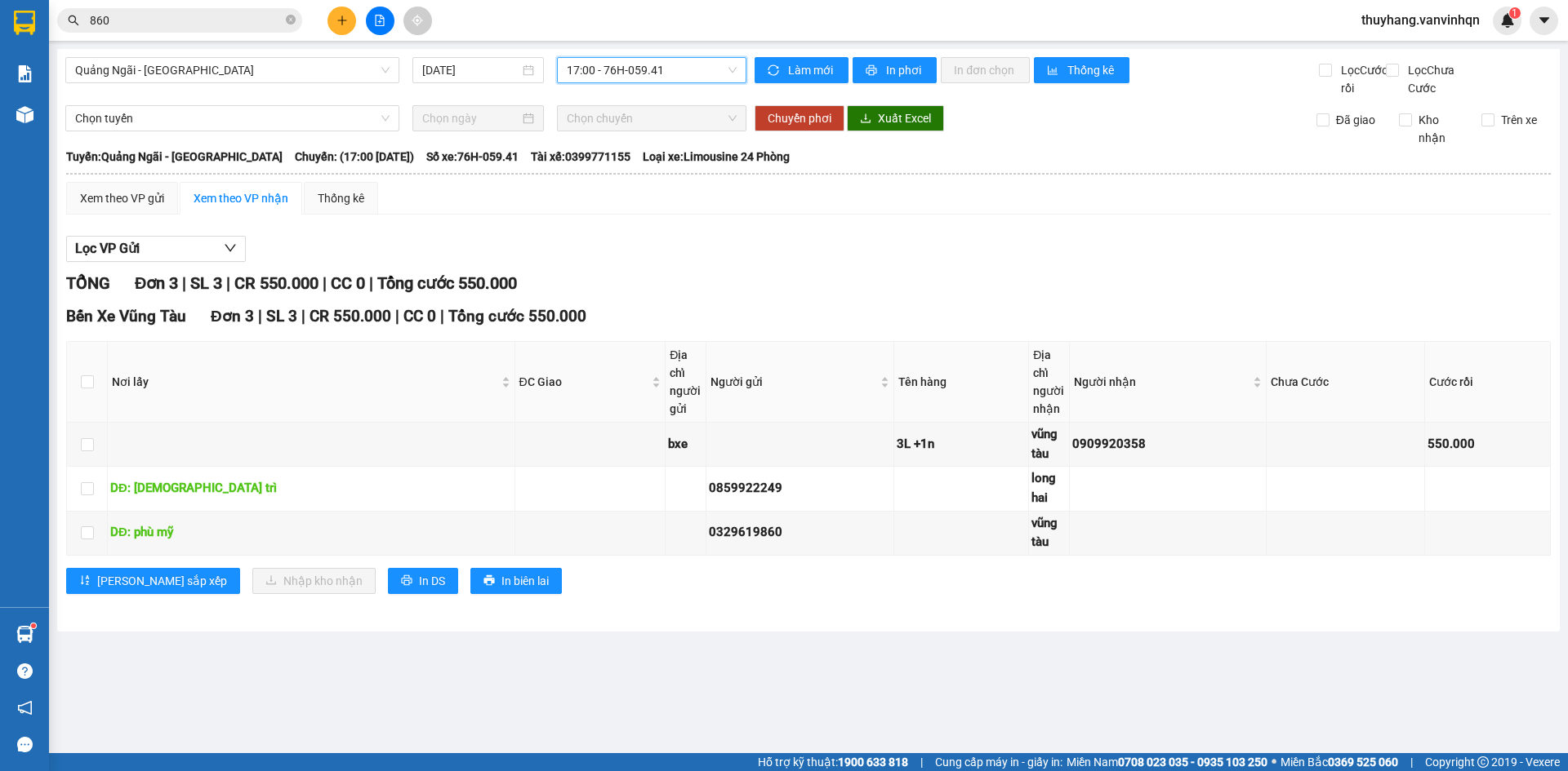
click at [784, 615] on div "TỔNG Đơn 3 | SL 3 | CR 550.000 | CC 0 | Tổng cước 550.000 Bến Xe Vũng Tàu Đơn 3…" at bounding box center [809, 443] width 1485 height 344
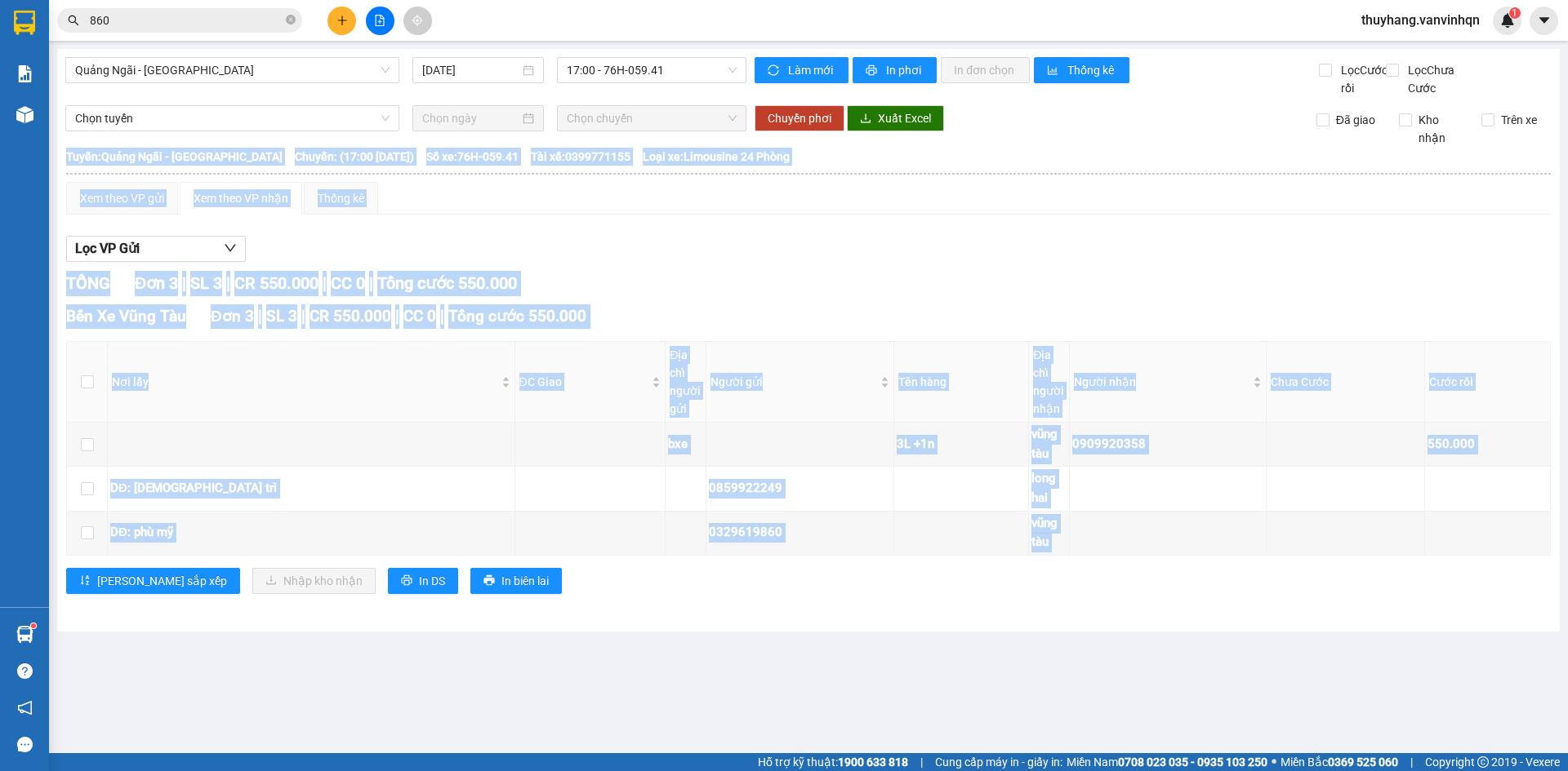
click at [784, 615] on div "TỔNG Đơn 3 | SL 3 | CR 550.000 | CC 0 | Tổng cước 550.000 Bến Xe Vũng Tàu Đơn 3…" at bounding box center [809, 443] width 1485 height 344
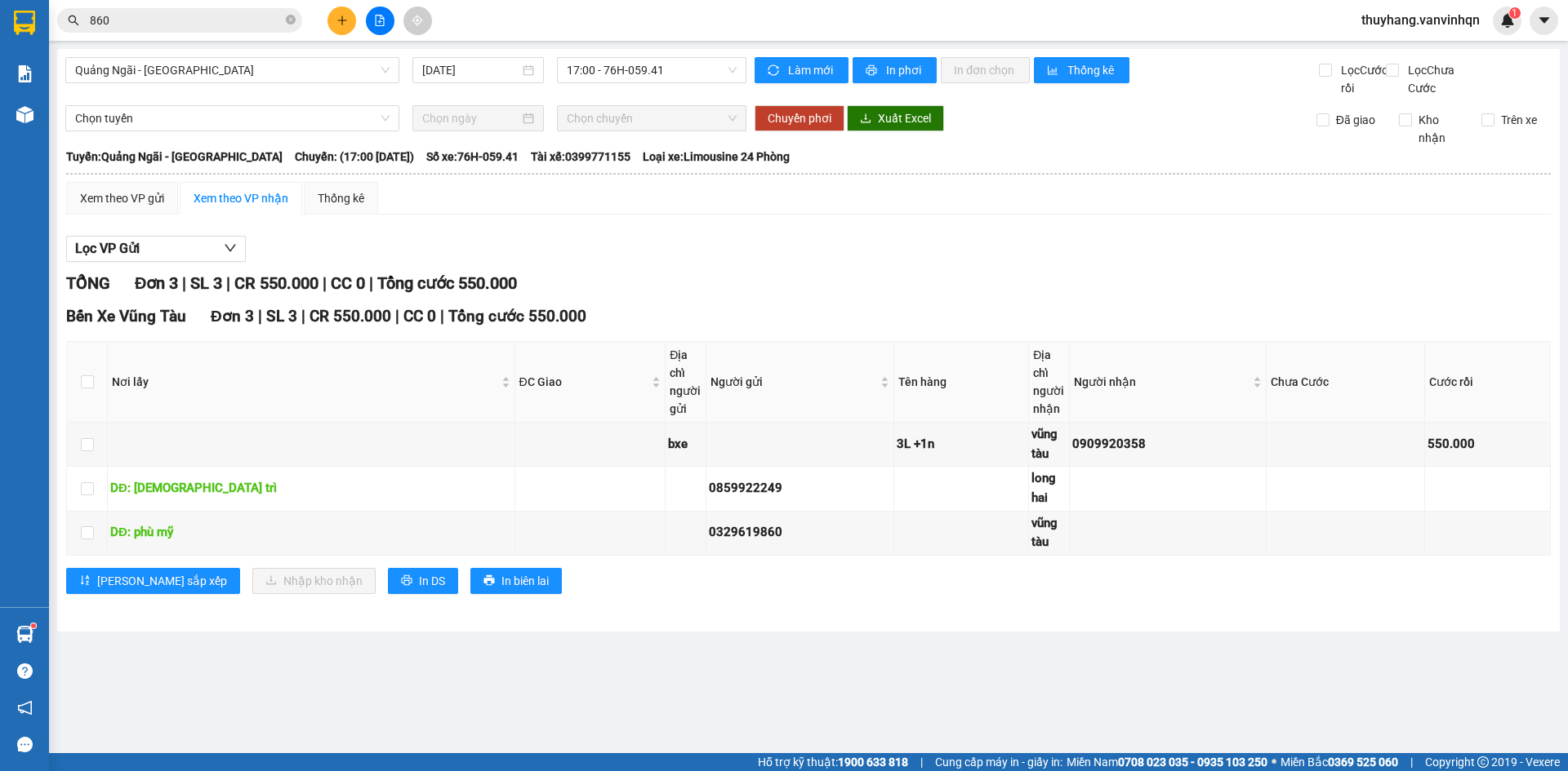
click at [784, 615] on div "TỔNG Đơn 3 | SL 3 | CR 550.000 | CC 0 | Tổng cước 550.000 Bến Xe Vũng Tàu Đơn 3…" at bounding box center [809, 443] width 1485 height 344
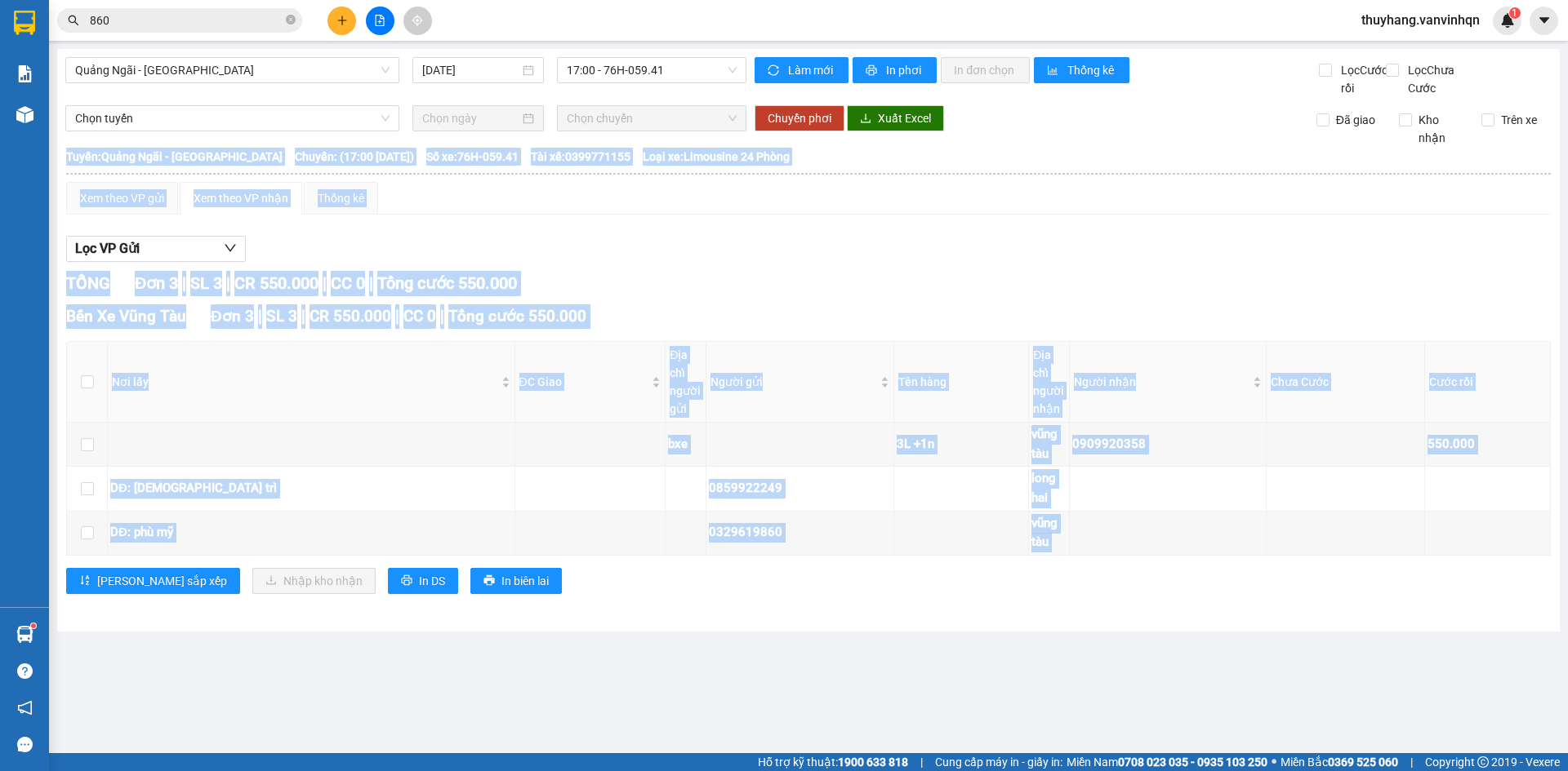
click at [784, 615] on div "TỔNG Đơn 3 | SL 3 | CR 550.000 | CC 0 | Tổng cước 550.000 Bến Xe Vũng Tàu Đơn 3…" at bounding box center [809, 443] width 1485 height 344
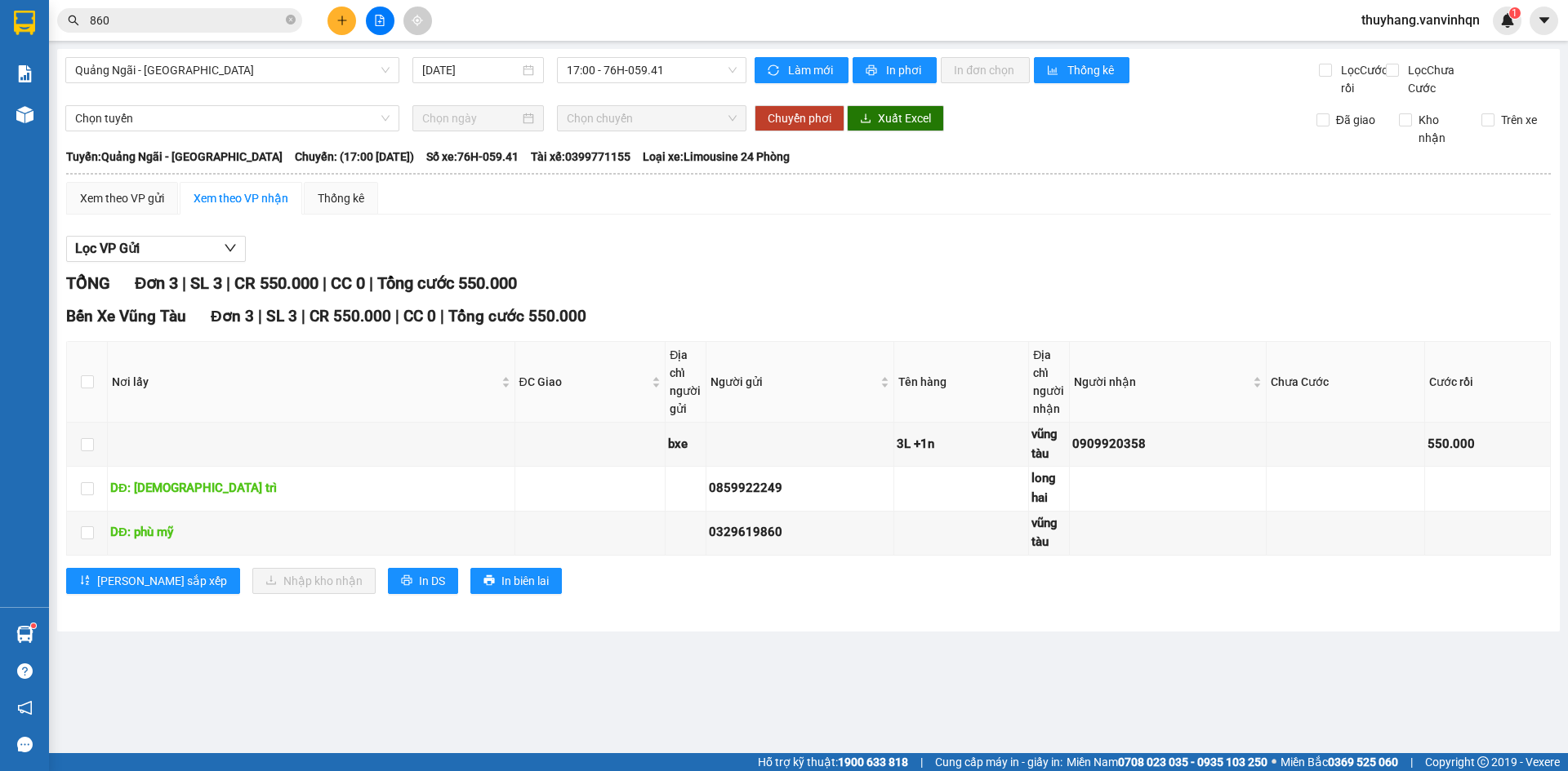
click at [785, 632] on div "Quảng Ngãi - [GEOGRAPHIC_DATA] [DATE] 17:00 - 76H-059.41 Làm mới In phơi In đơn…" at bounding box center [808, 340] width 1502 height 582
click at [635, 75] on span "17:00 - 76H-059.41" at bounding box center [652, 70] width 169 height 24
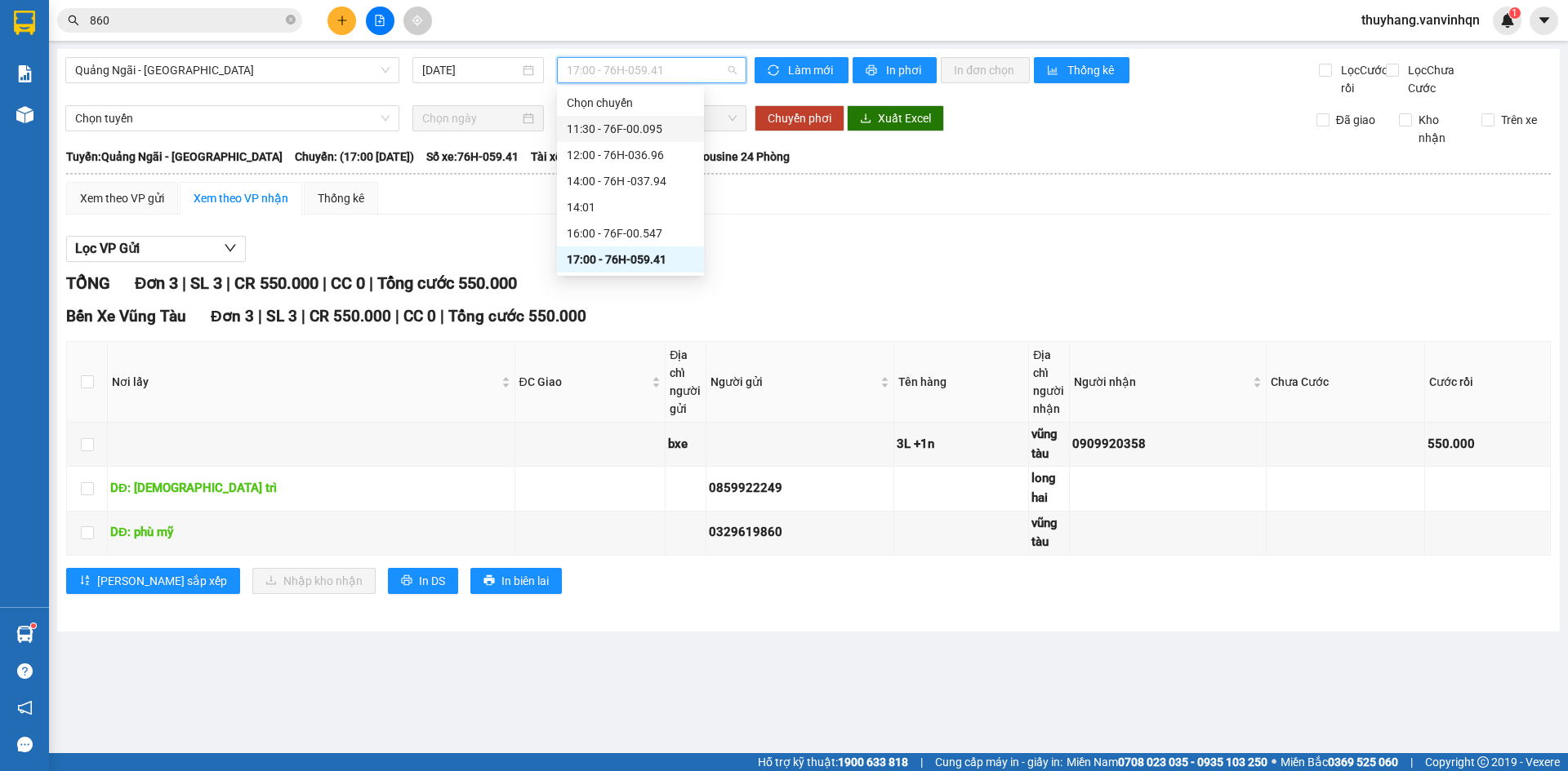
click at [666, 132] on div "11:30 - 76F-00.095" at bounding box center [631, 128] width 128 height 18
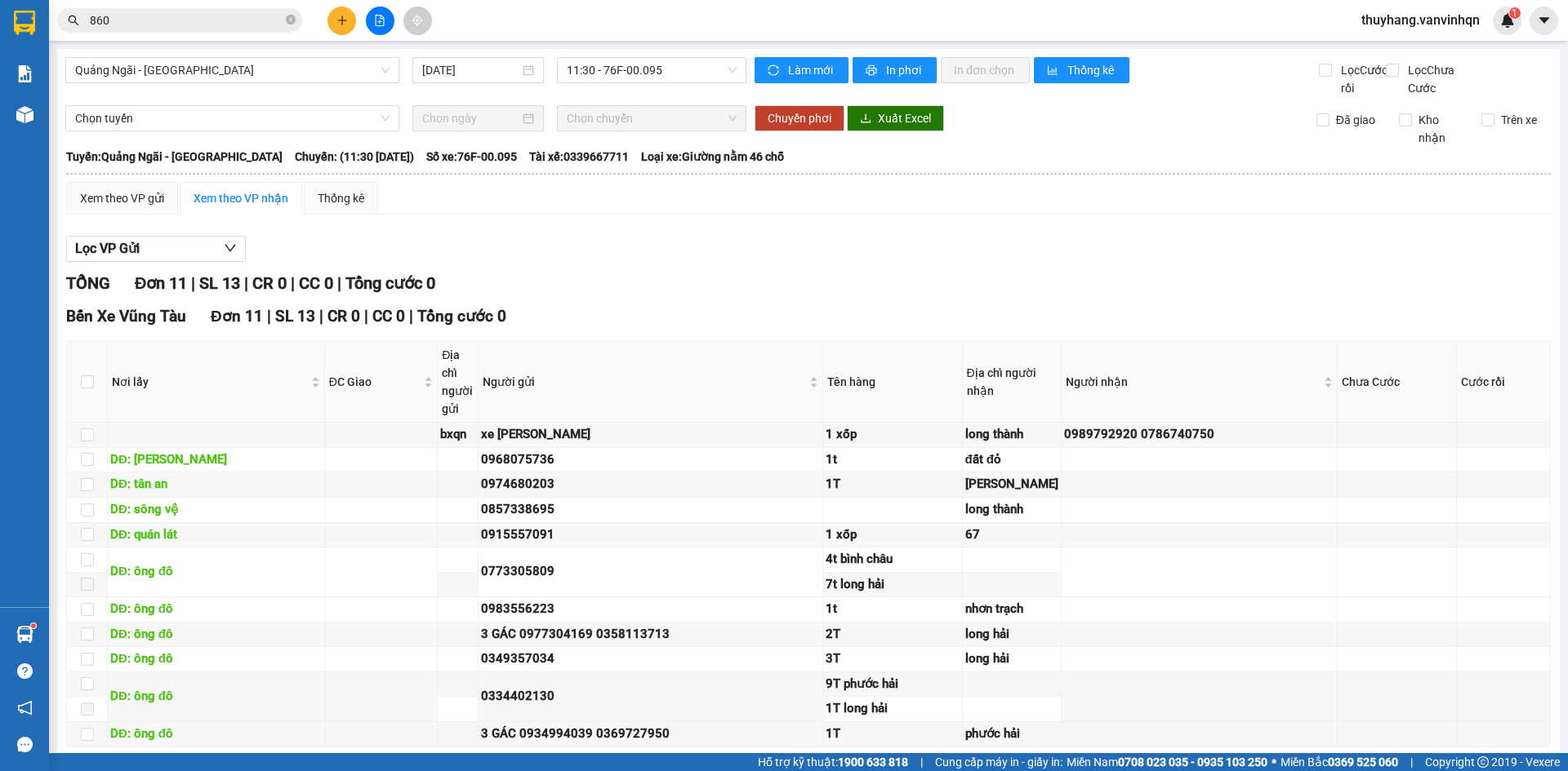
click at [771, 263] on div "Lọc VP Gửi" at bounding box center [809, 249] width 1485 height 27
click at [639, 77] on span "11:30 - 76F-00.095" at bounding box center [652, 70] width 169 height 24
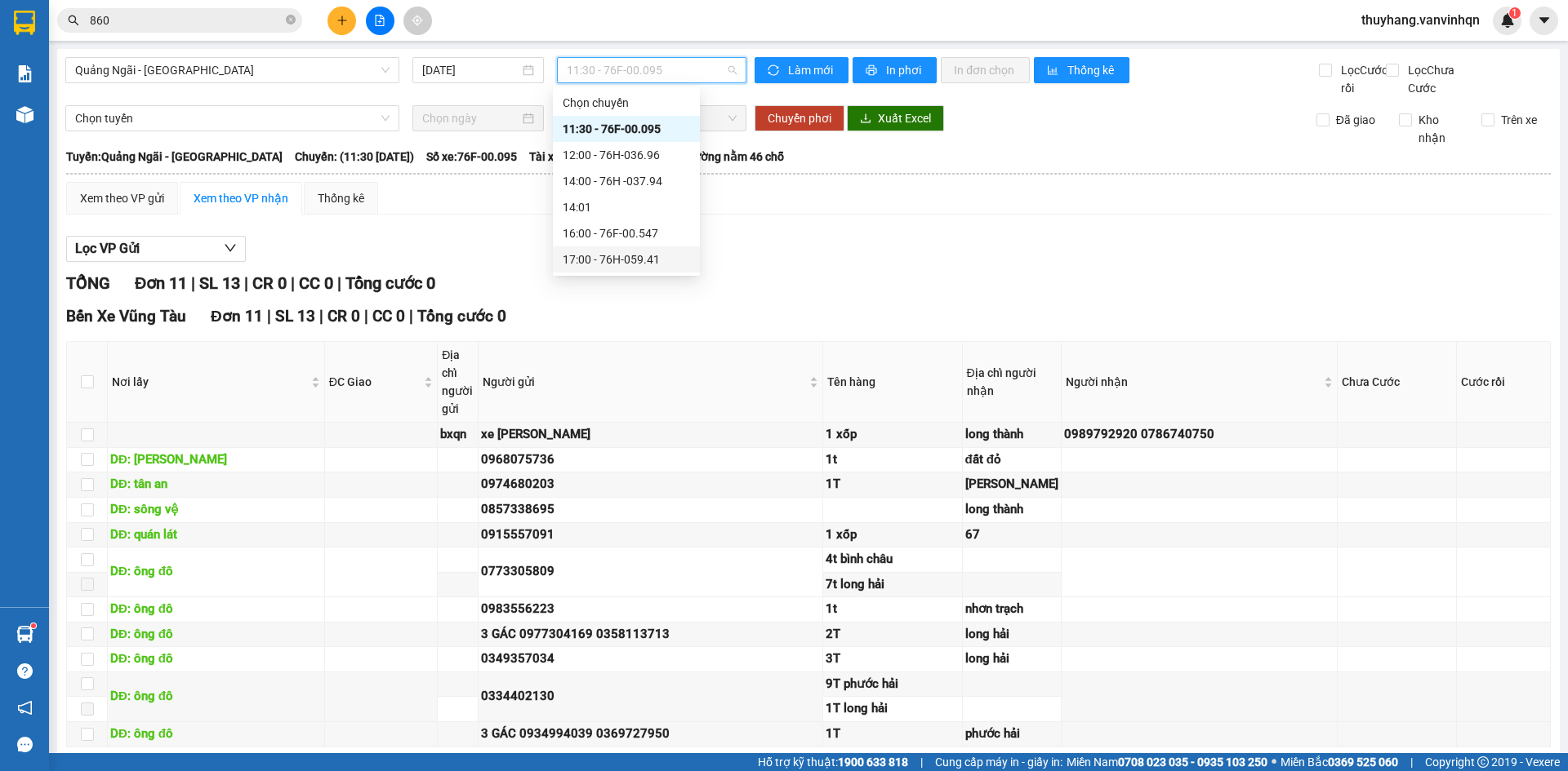
click at [670, 257] on div "17:00 - 76H-059.41" at bounding box center [626, 259] width 128 height 18
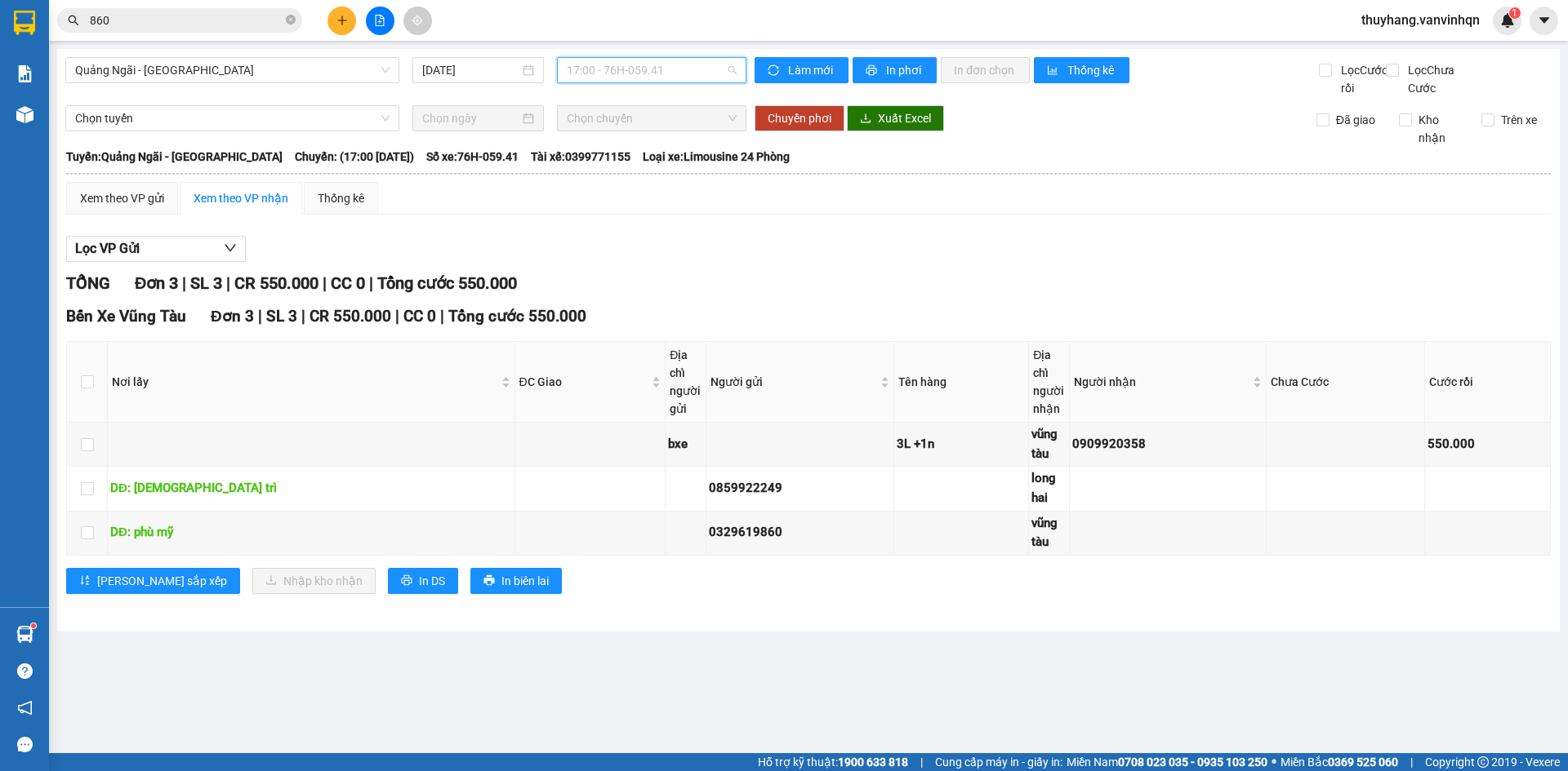
click at [616, 68] on span "17:00 - 76H-059.41" at bounding box center [652, 70] width 169 height 24
click at [671, 156] on div "12:00 - 76H-036.96" at bounding box center [631, 155] width 128 height 18
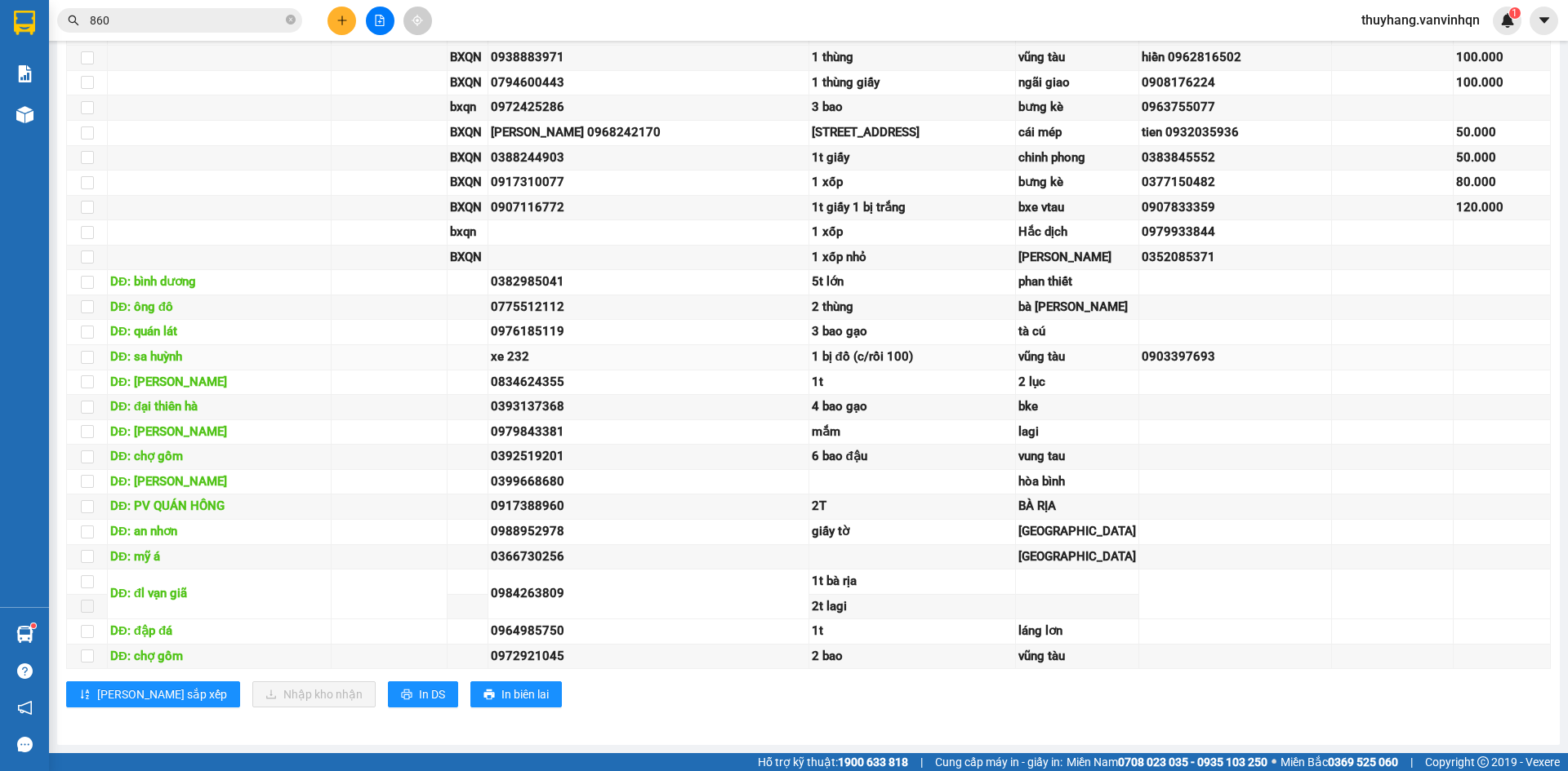
scroll to position [741, 0]
click at [889, 648] on div "2 bao" at bounding box center [912, 657] width 202 height 19
click at [380, 26] on button at bounding box center [380, 20] width 29 height 29
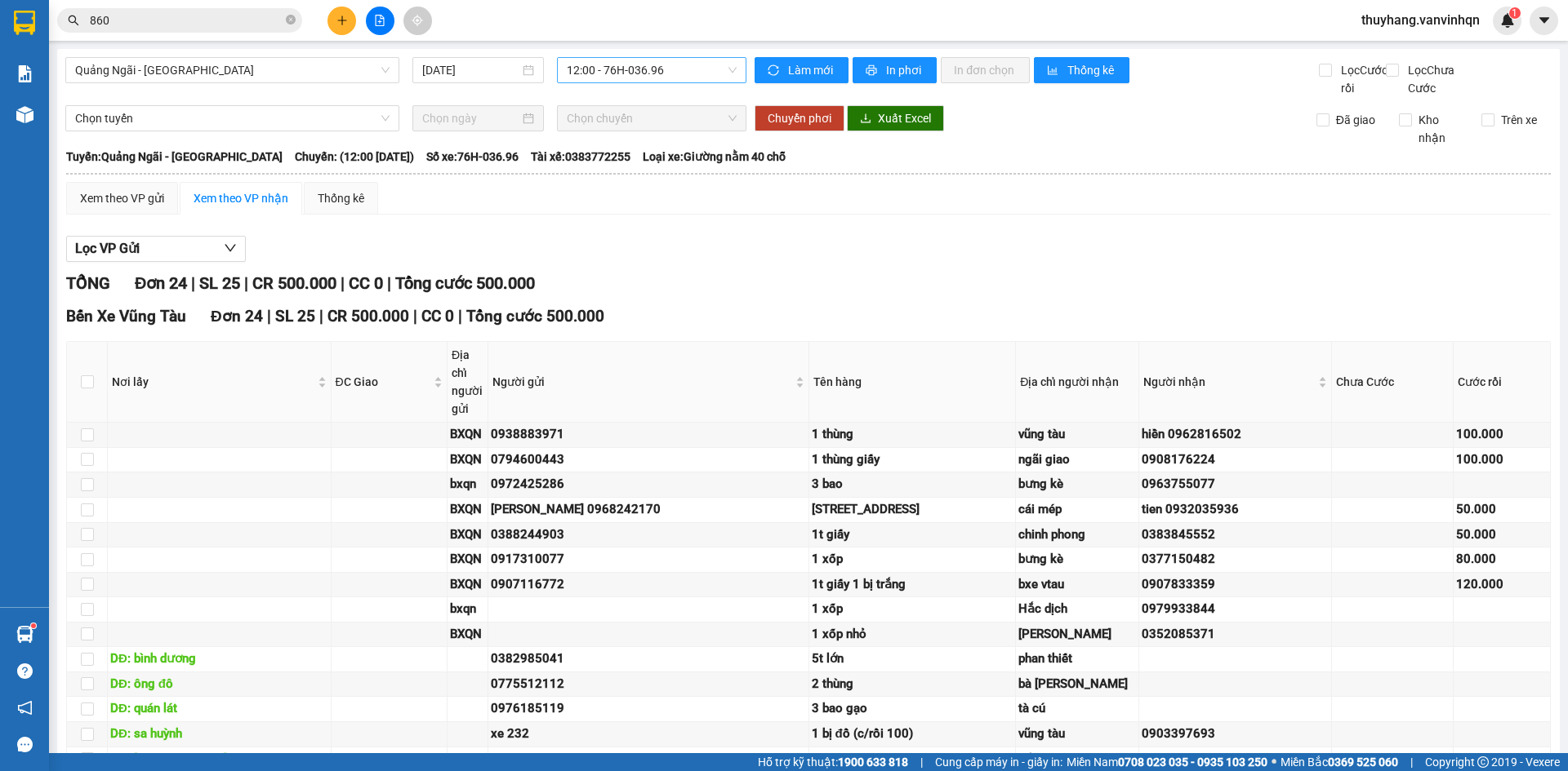
click at [599, 79] on span "12:00 - 76H-036.96" at bounding box center [652, 70] width 169 height 24
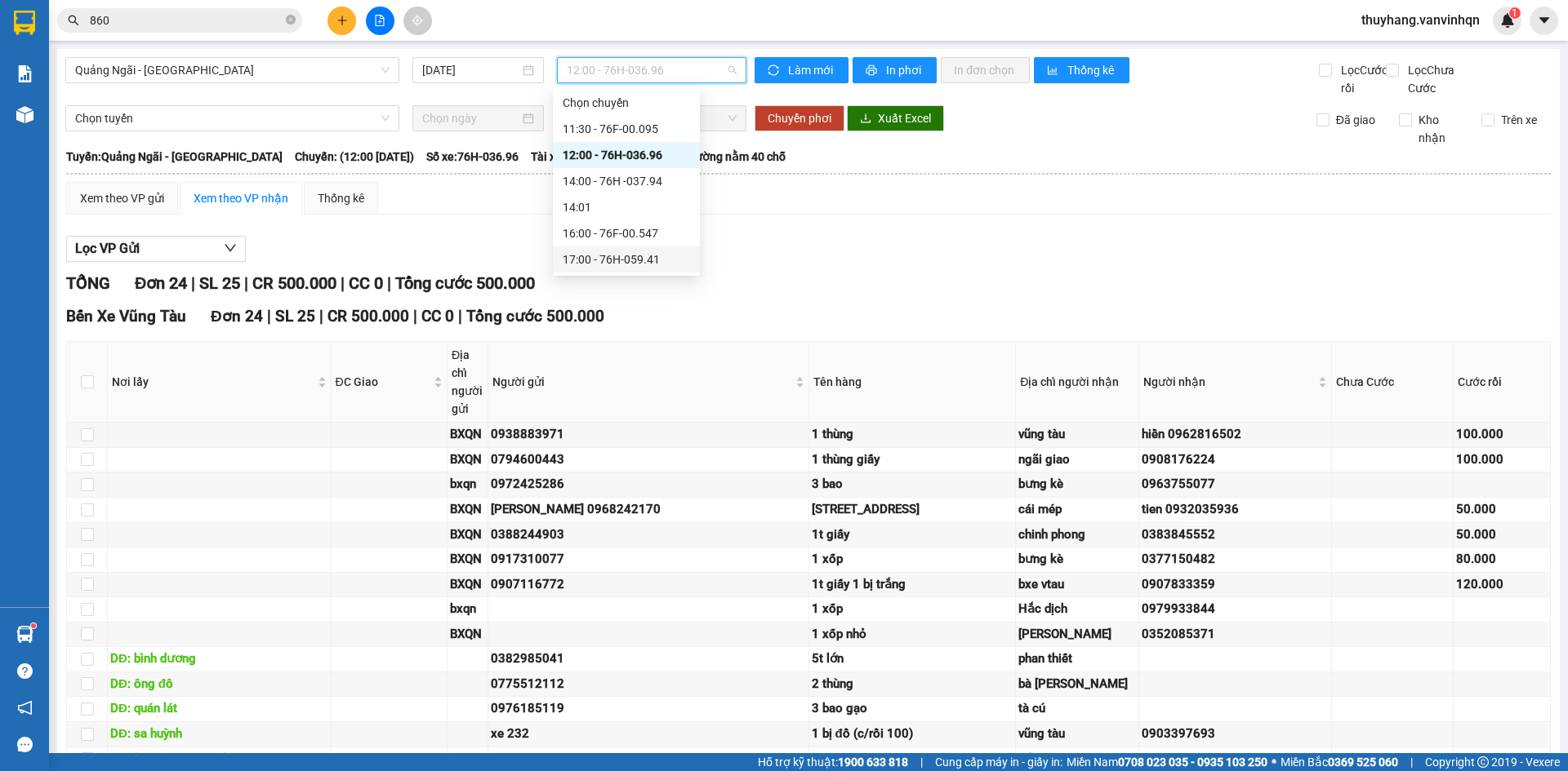
click at [637, 252] on div "17:00 - 76H-059.41" at bounding box center [626, 259] width 128 height 18
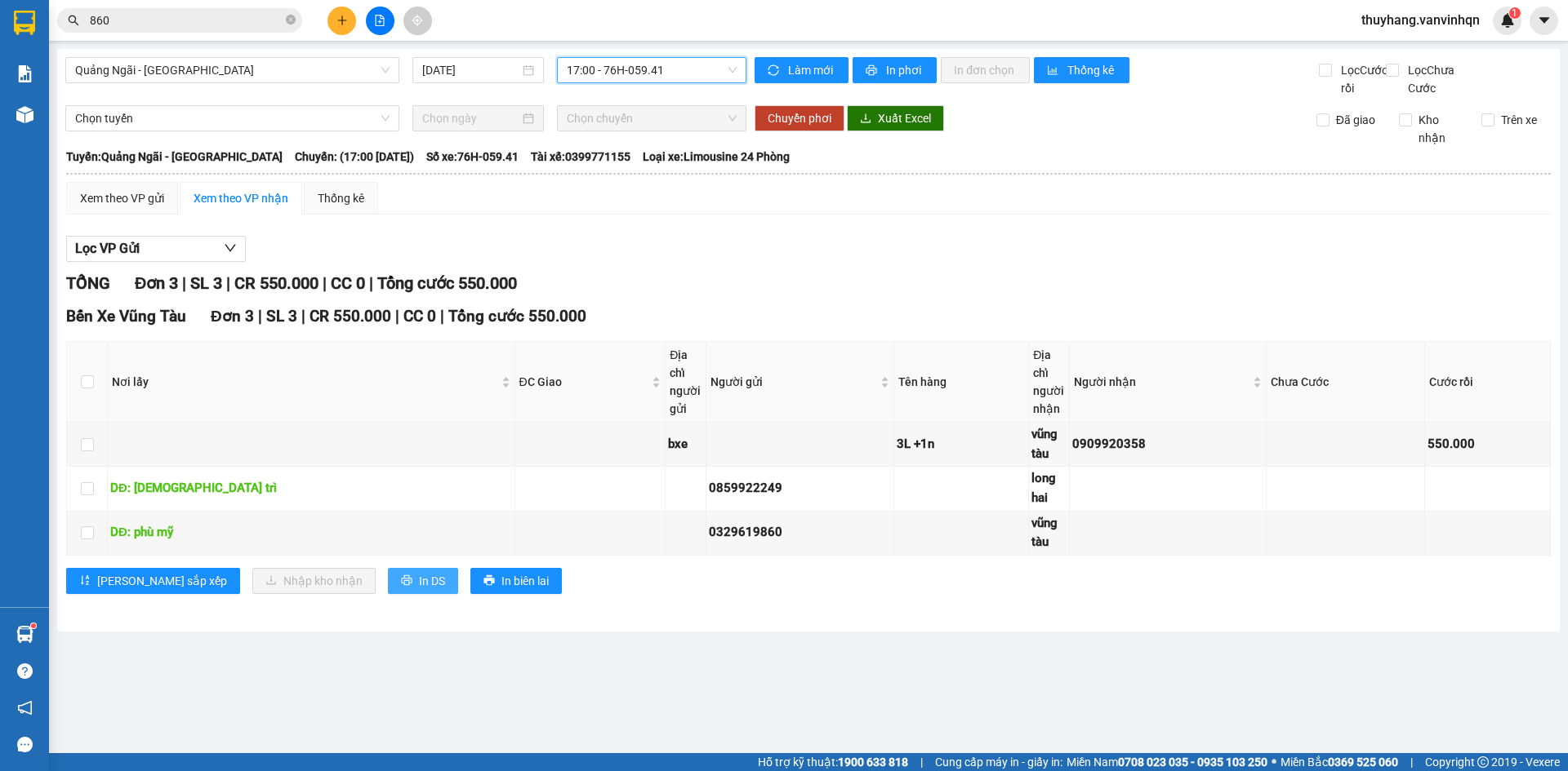
click at [401, 588] on span "printer" at bounding box center [406, 581] width 11 height 13
click at [984, 263] on div "Lọc VP Gửi" at bounding box center [809, 249] width 1485 height 27
click at [889, 296] on div "TỔNG Đơn 3 | SL 3 | CR 550.000 | CC 0 | Tổng cước 550.000" at bounding box center [809, 283] width 1485 height 25
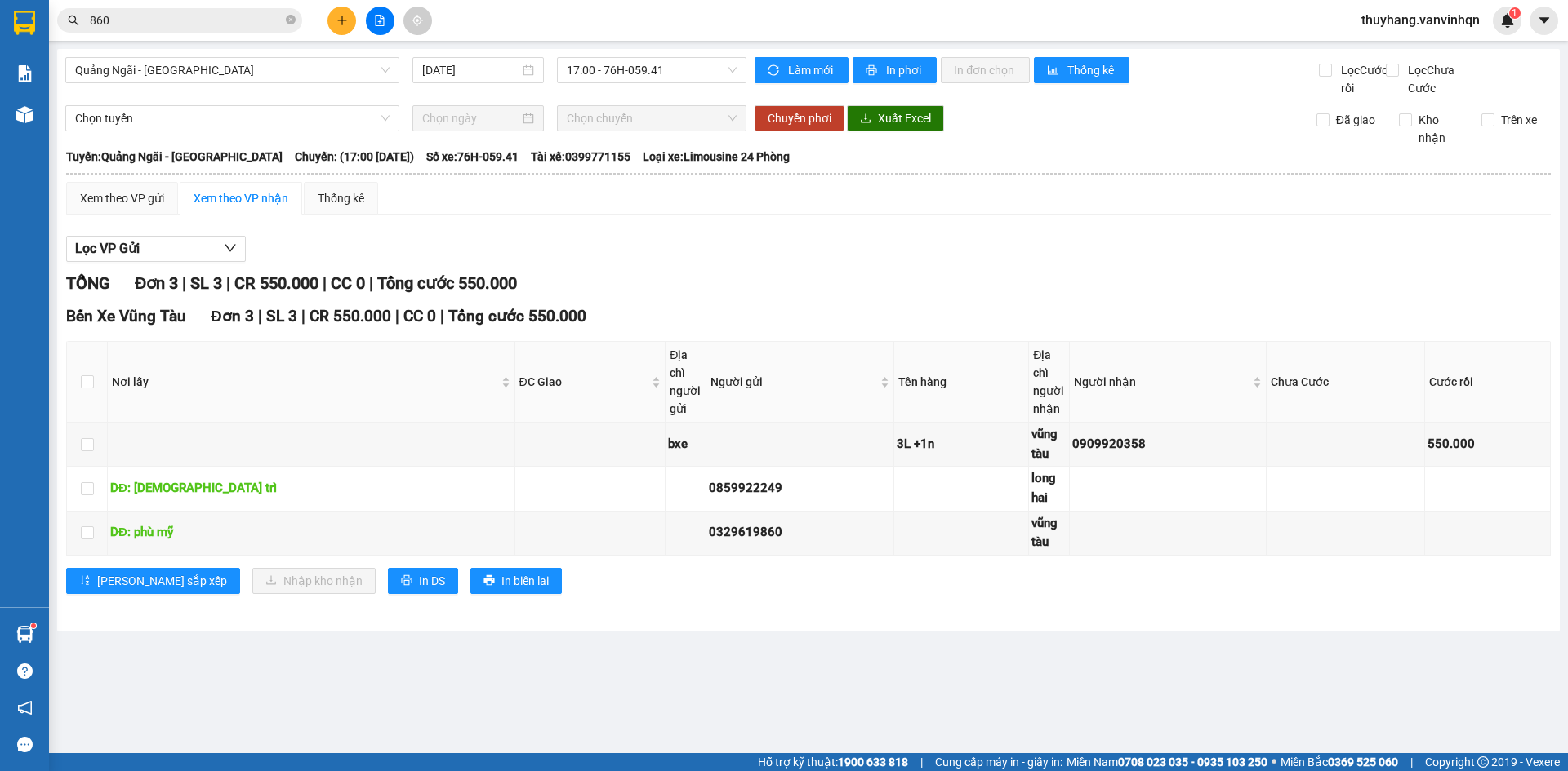
click at [1185, 263] on div "Lọc VP Gửi" at bounding box center [809, 249] width 1485 height 27
drag, startPoint x: 763, startPoint y: 293, endPoint x: 745, endPoint y: 388, distance: 96.7
click at [764, 296] on div "TỔNG Đơn 3 | SL 3 | CR 550.000 | CC 0 | Tổng cước 550.000" at bounding box center [809, 283] width 1485 height 25
